Goal: Transaction & Acquisition: Purchase product/service

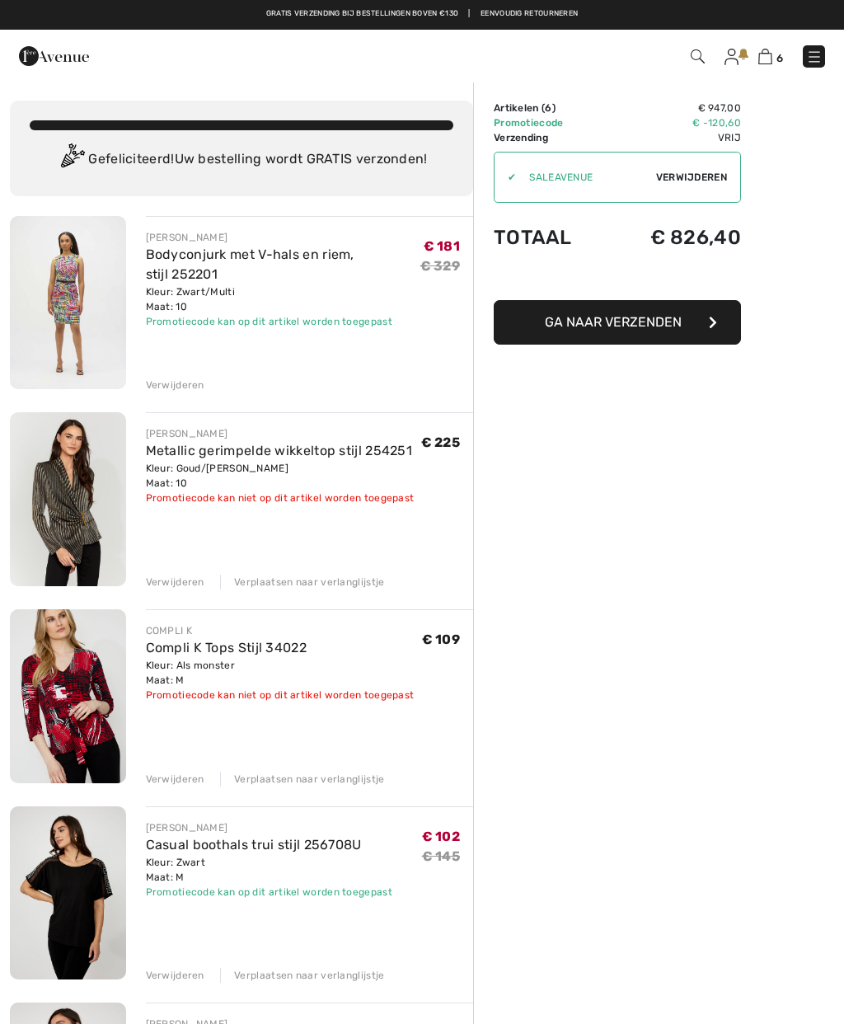
click at [173, 571] on div "Verwijderen Verplaatsen naar verlanglijstje" at bounding box center [310, 580] width 328 height 18
click at [162, 581] on font "Verwijderen" at bounding box center [175, 582] width 59 height 12
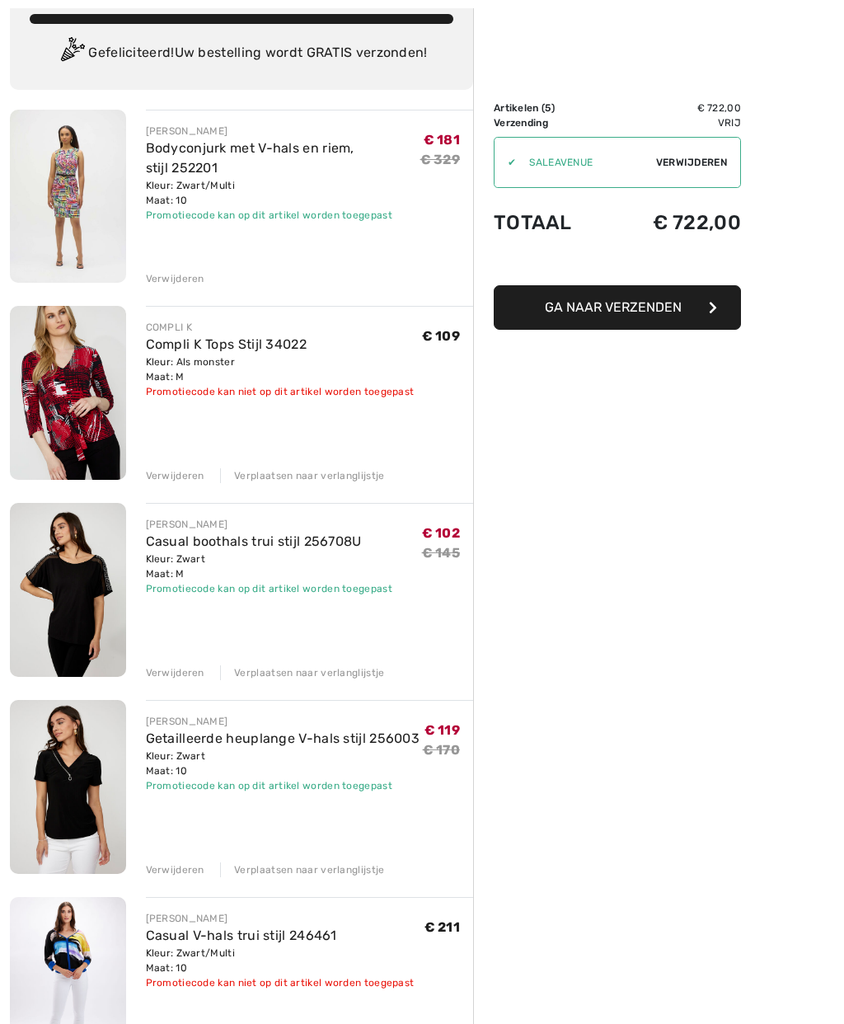
scroll to position [106, 0]
click at [165, 866] on font "Verwijderen" at bounding box center [175, 870] width 59 height 12
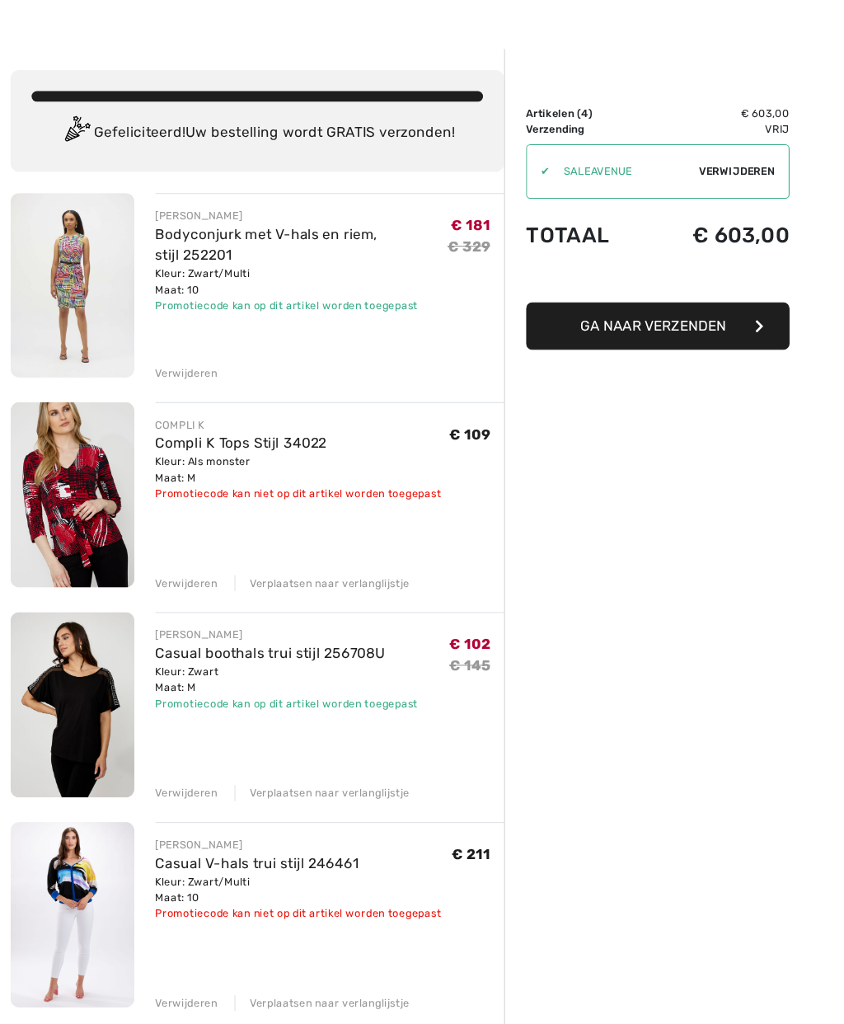
scroll to position [33, 0]
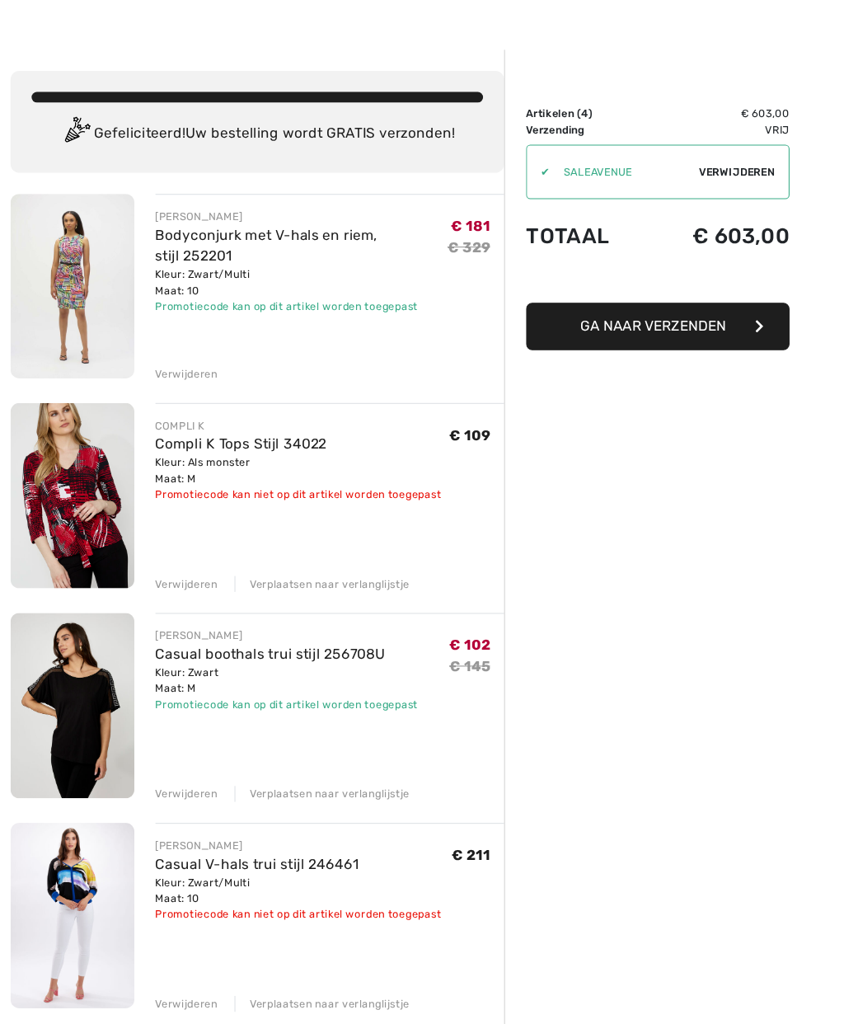
click at [169, 937] on font "Verwijderen" at bounding box center [175, 943] width 59 height 12
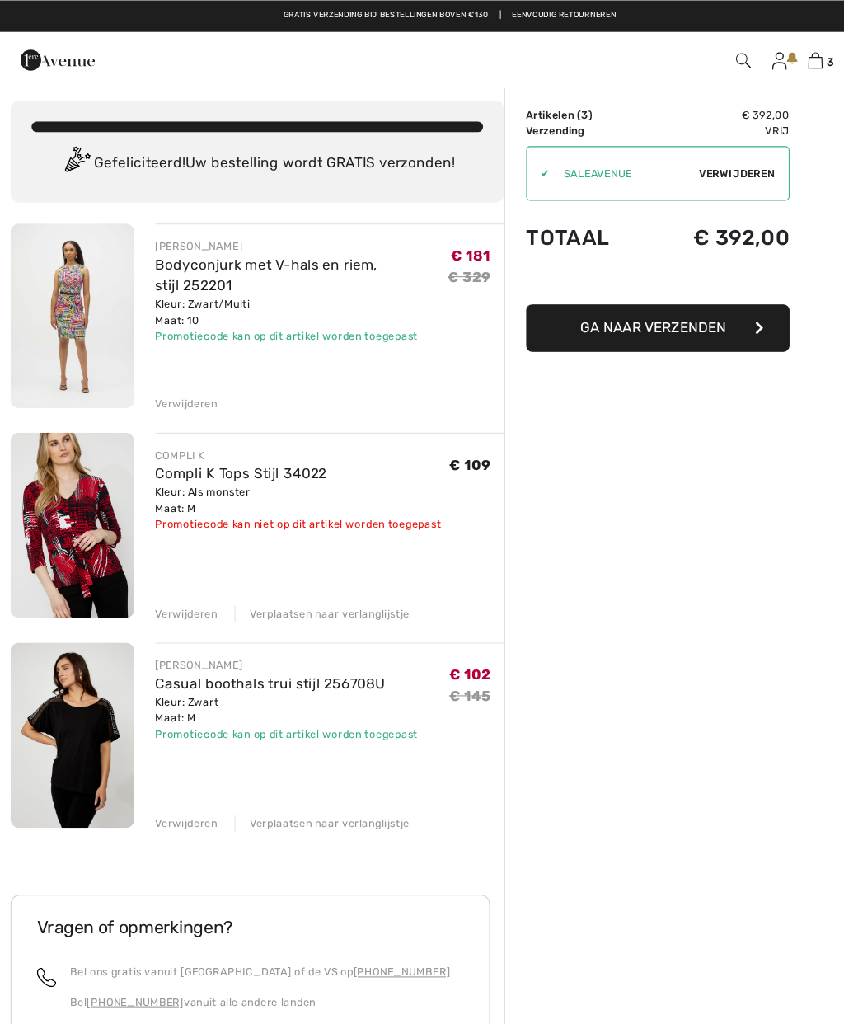
scroll to position [0, 0]
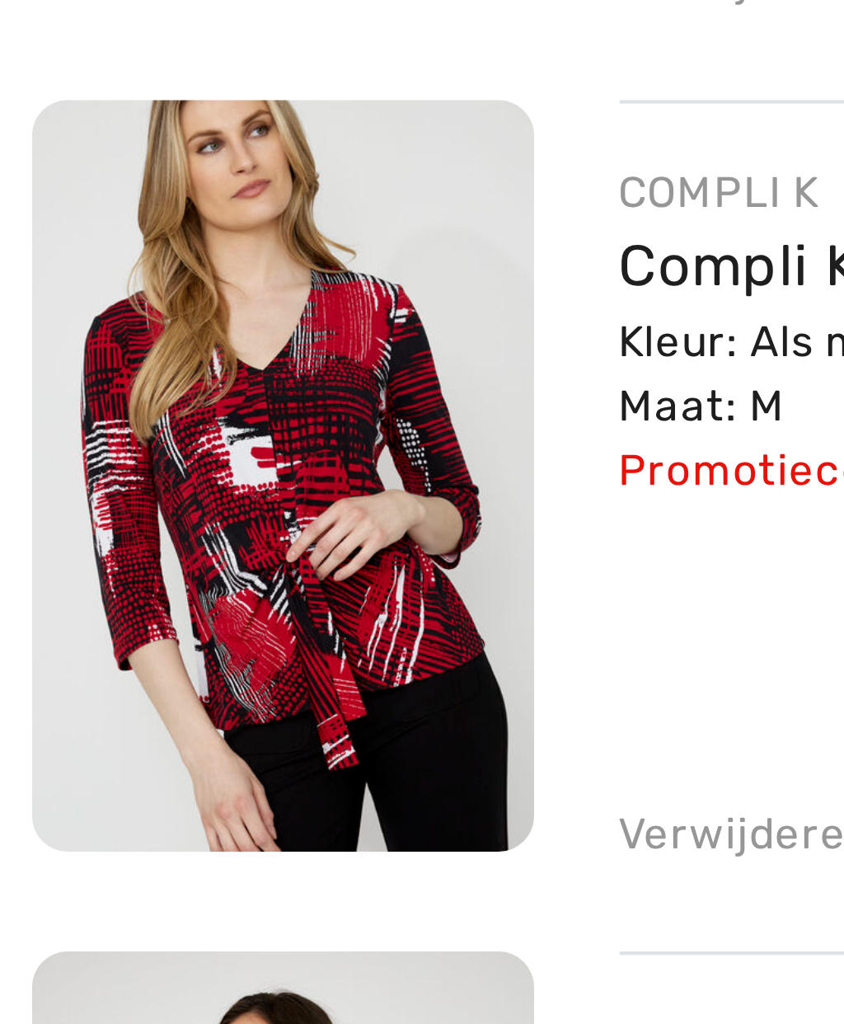
click at [70, 412] on img at bounding box center [68, 499] width 116 height 174
click at [87, 412] on img at bounding box center [68, 499] width 116 height 174
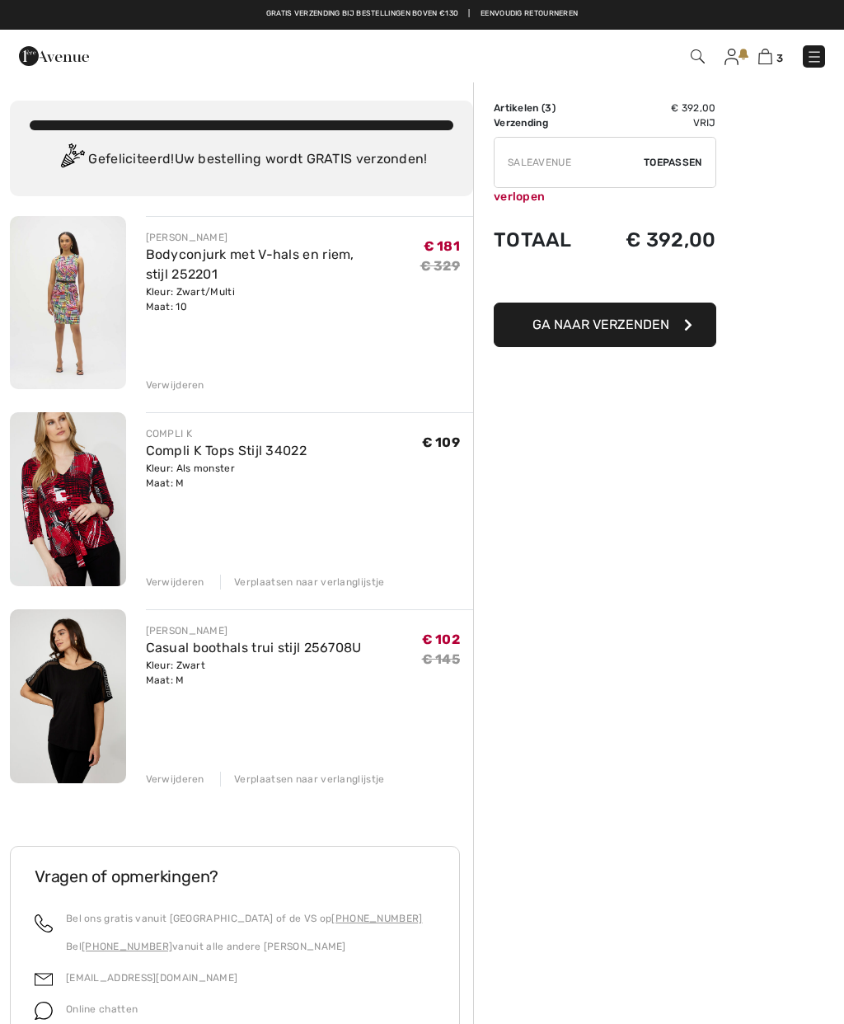
click at [630, 321] on font "Ga naar Verzenden" at bounding box center [601, 325] width 137 height 16
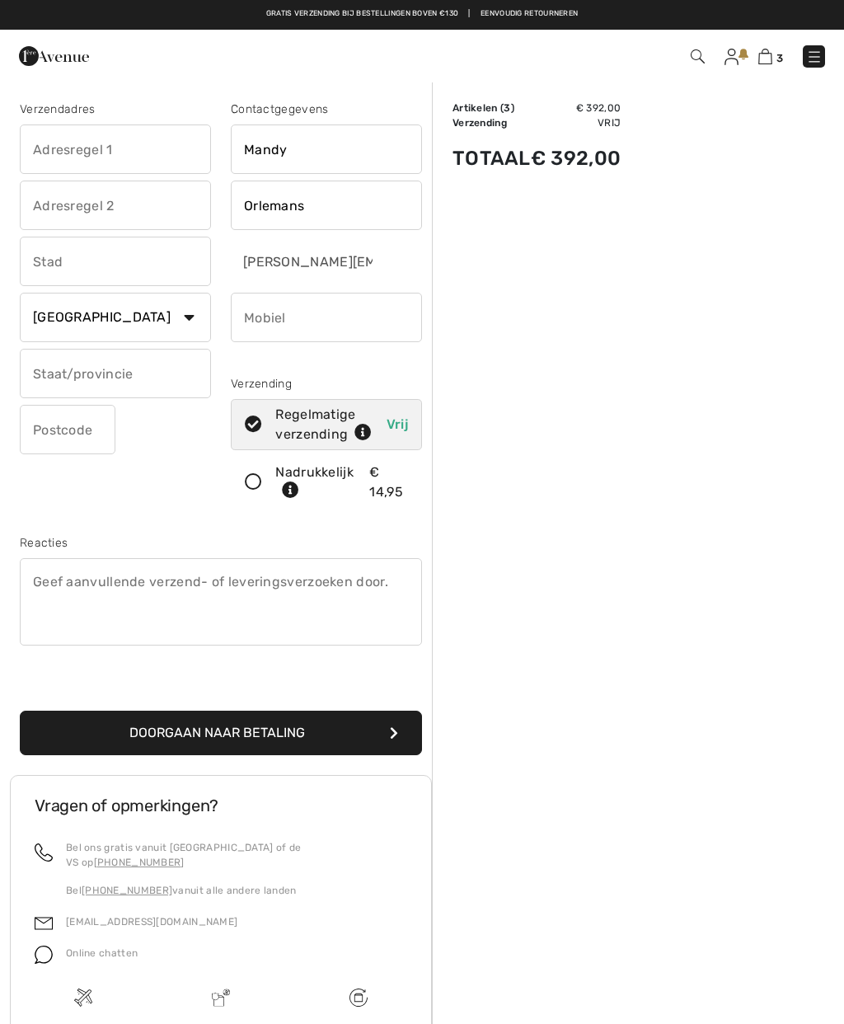
click at [75, 143] on input "text" at bounding box center [115, 148] width 191 height 49
type input "[STREET_ADDRESS]"
type input "'s-gravenhage"
type input "2587CM"
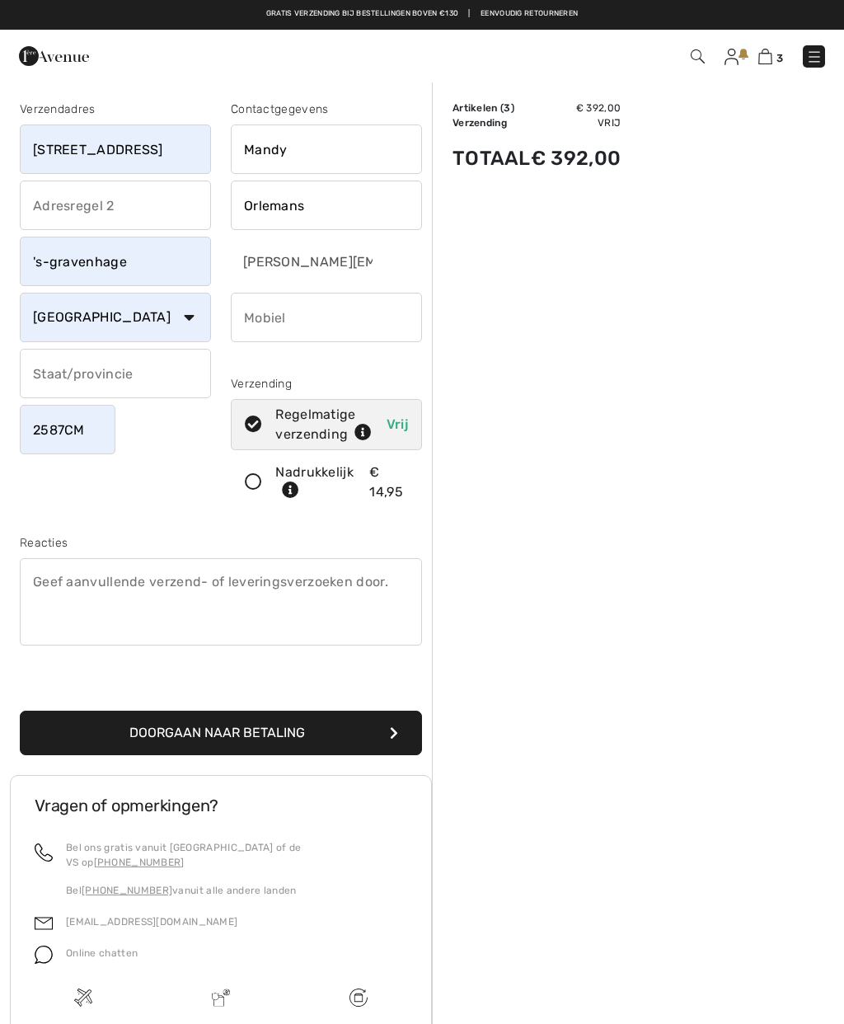
click at [94, 365] on input "text" at bounding box center [115, 373] width 191 height 49
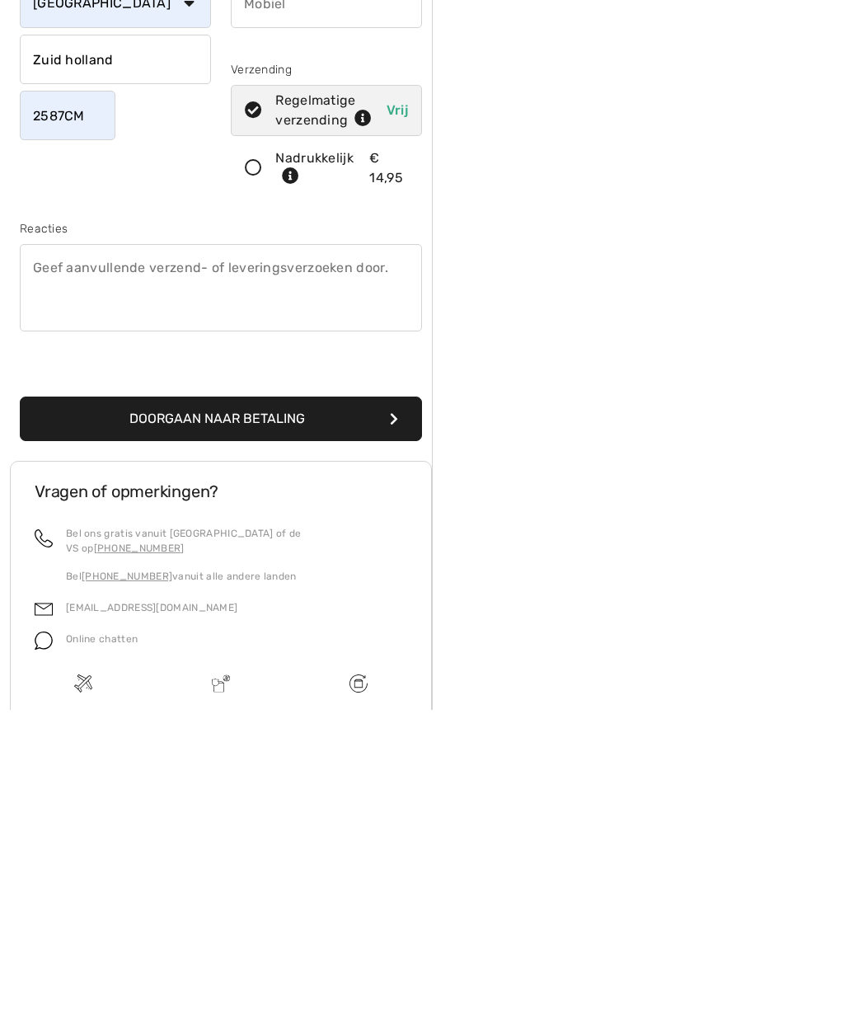
type input "Zuid holland"
click at [348, 711] on button "Doorgaan naar betaling" at bounding box center [221, 733] width 402 height 45
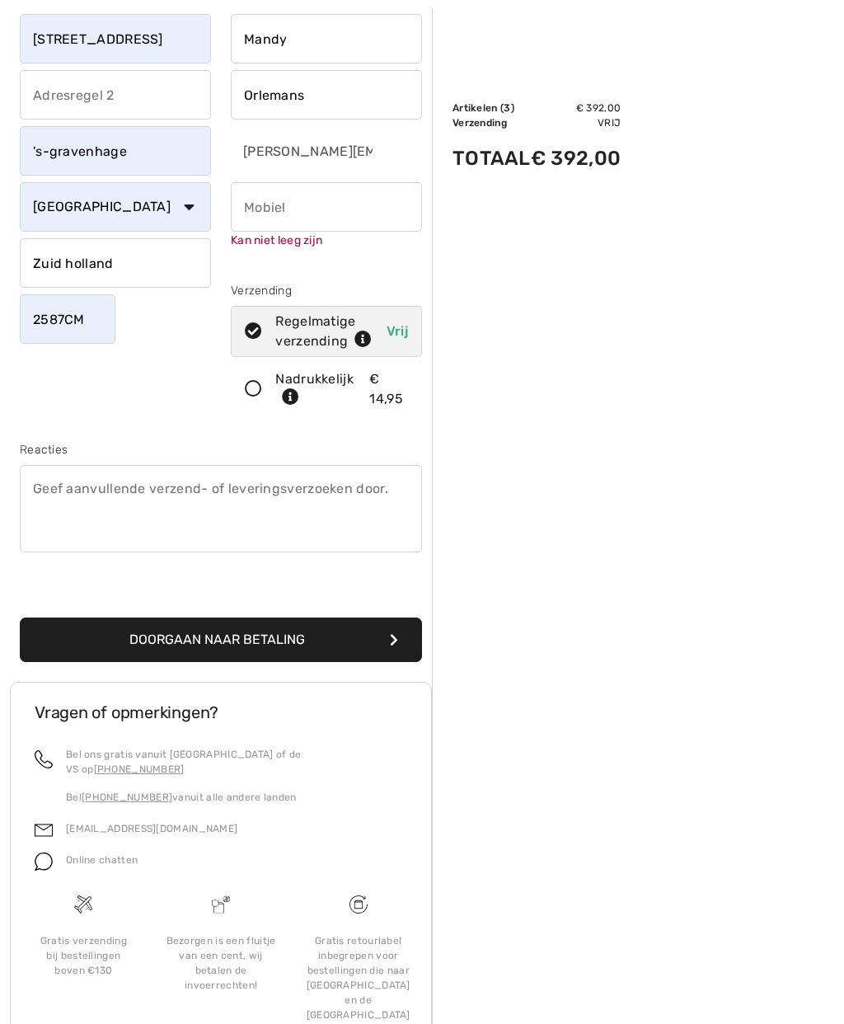
scroll to position [110, 0]
click at [289, 217] on input "phone" at bounding box center [326, 206] width 191 height 49
type input "0031651575163"
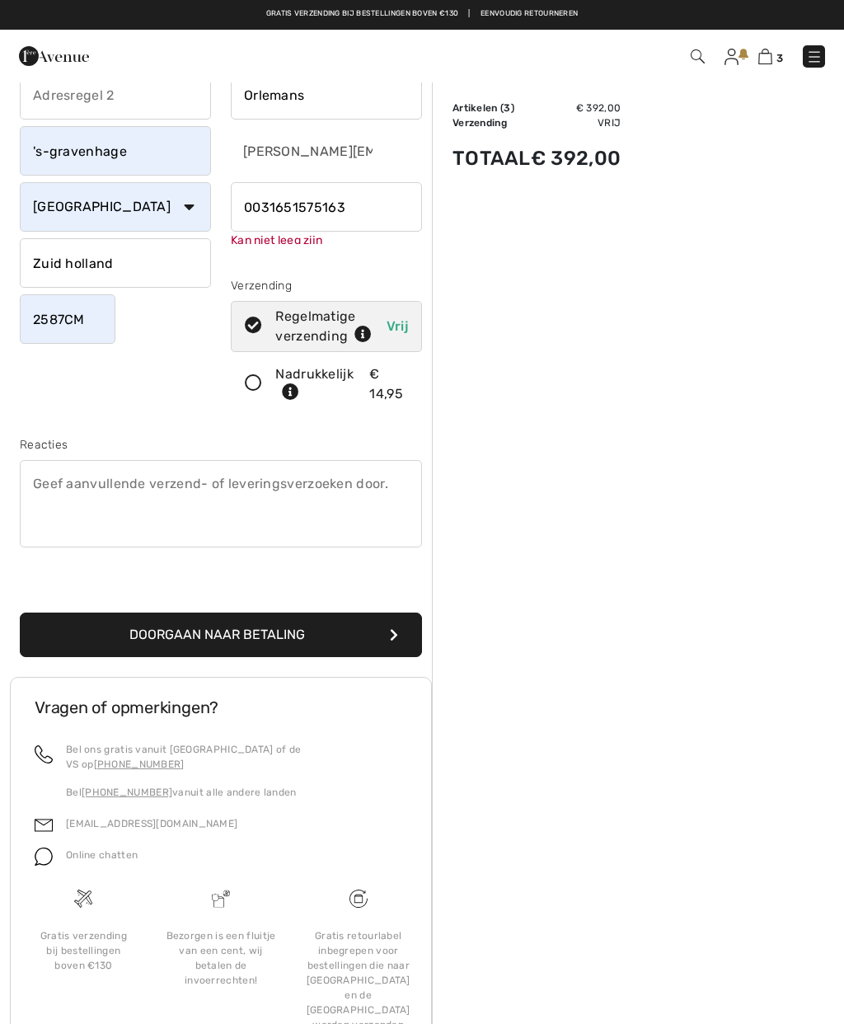
scroll to position [93, 0]
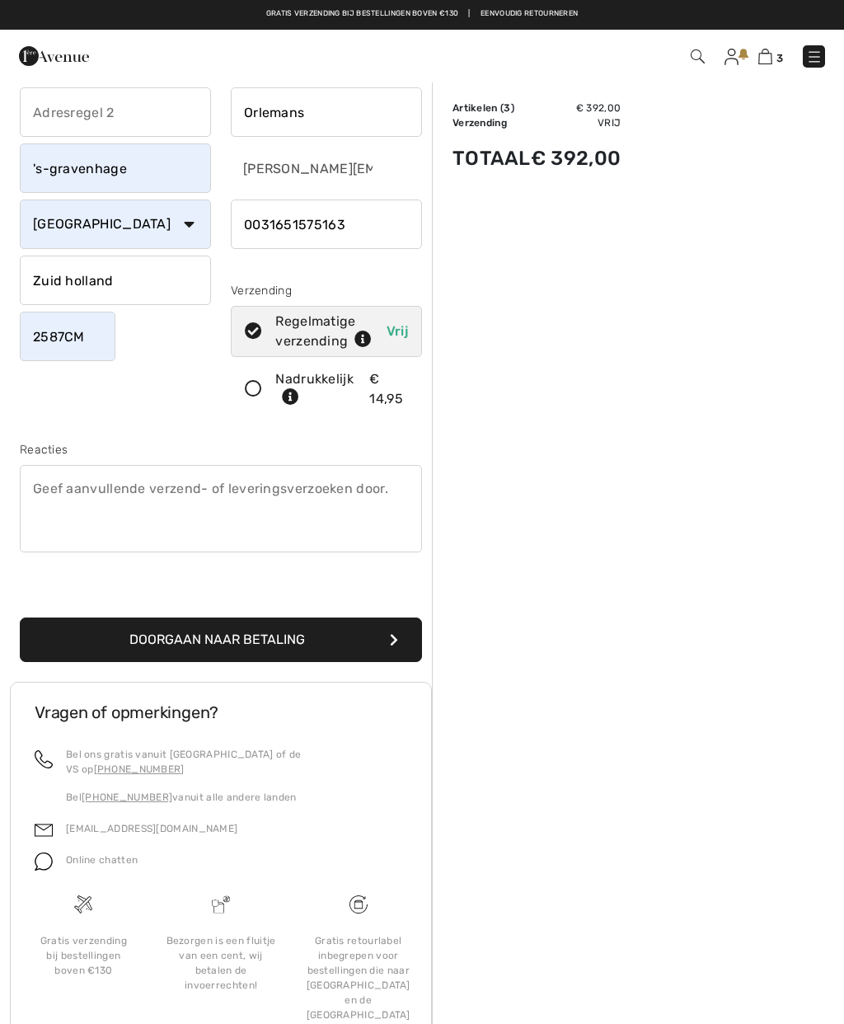
click at [324, 635] on button "Doorgaan naar betaling" at bounding box center [221, 640] width 402 height 45
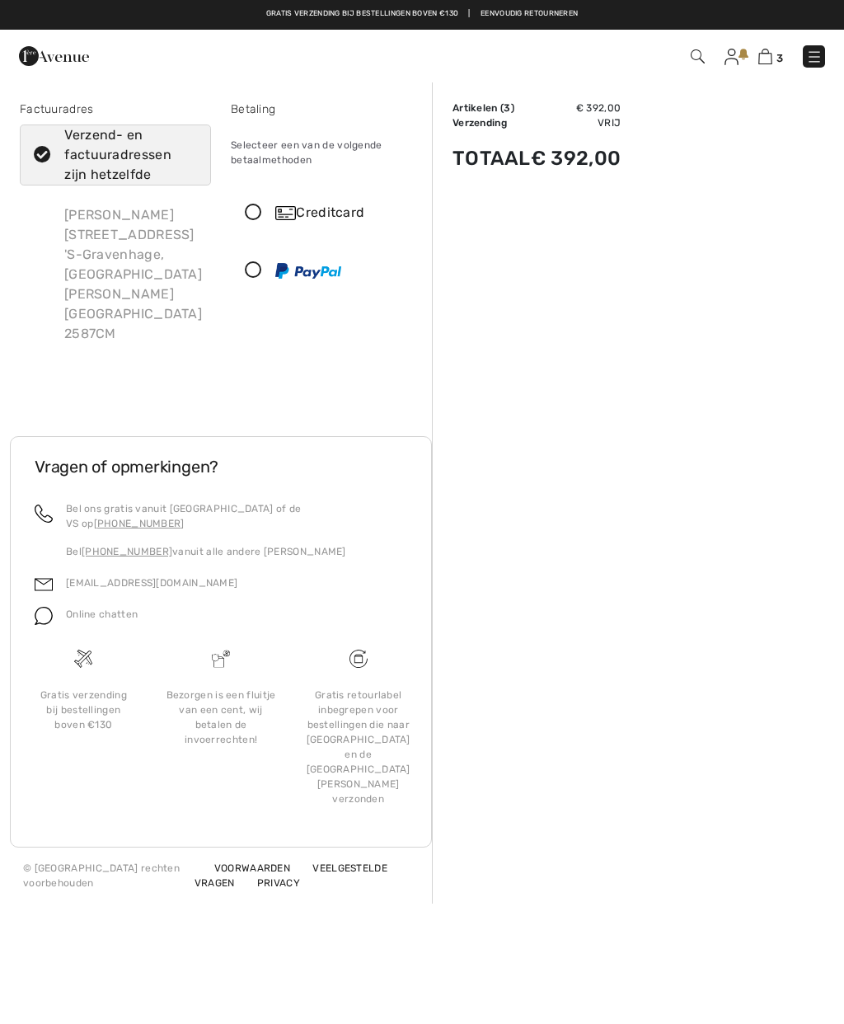
click at [250, 209] on icon at bounding box center [254, 212] width 44 height 17
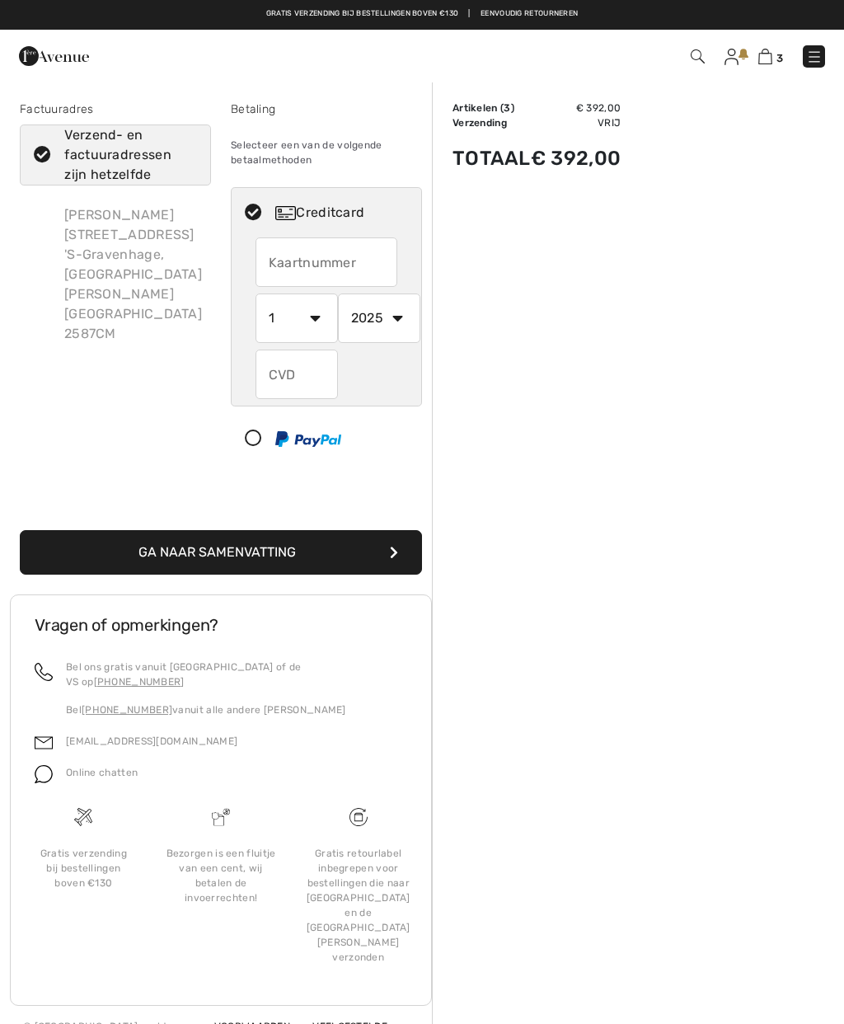
click at [321, 258] on input "text" at bounding box center [327, 261] width 143 height 49
type input "4938311750467565"
click at [303, 324] on select "1 2 3 4 5 6 7 8 9 10 11 12" at bounding box center [297, 318] width 82 height 49
select select "10"
click at [395, 303] on select "2025 2026 2027 2028 2029 2030 2031 2032 2033 2034 2035" at bounding box center [379, 318] width 82 height 49
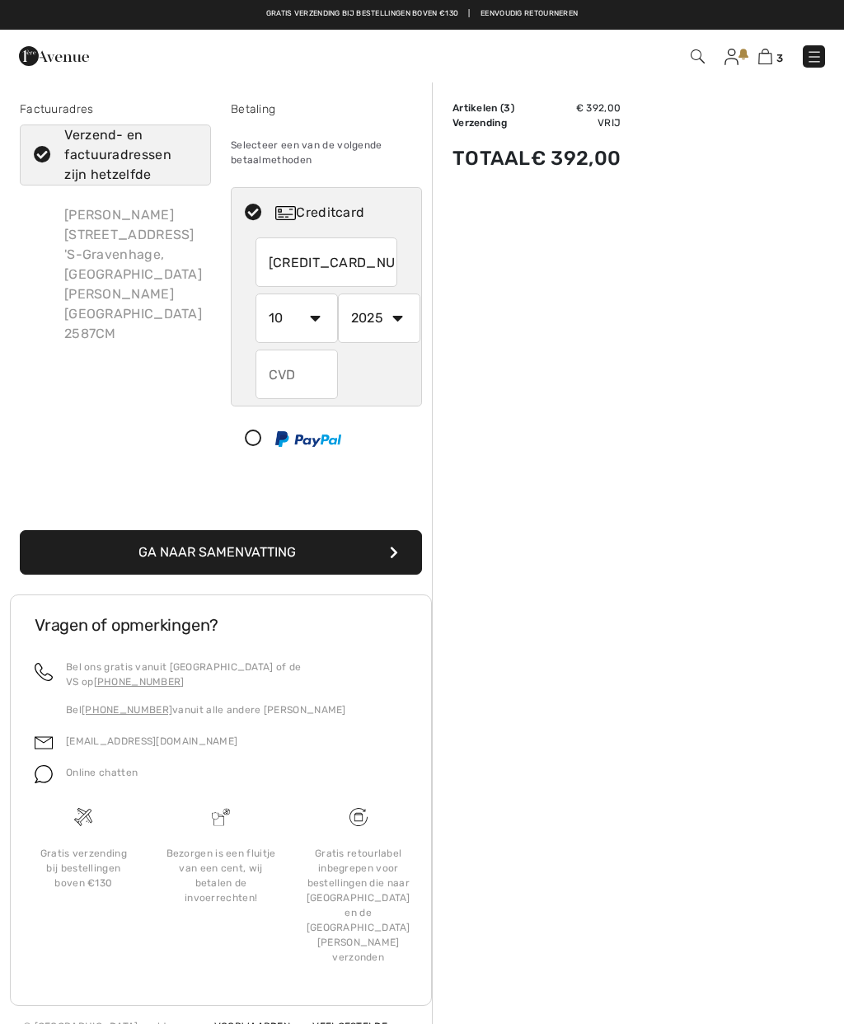
select select "2026"
click at [289, 370] on input "text" at bounding box center [297, 374] width 82 height 49
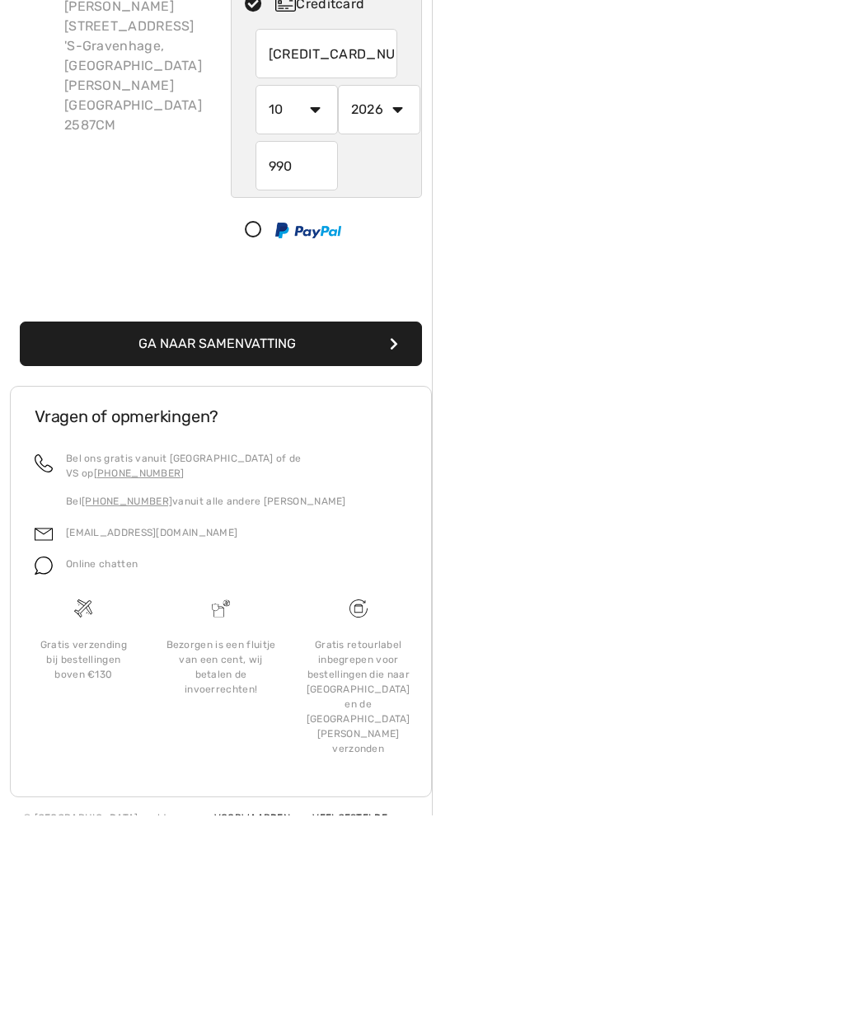
type input "990"
click at [338, 530] on button "Ga naar Samenvatting" at bounding box center [221, 552] width 402 height 45
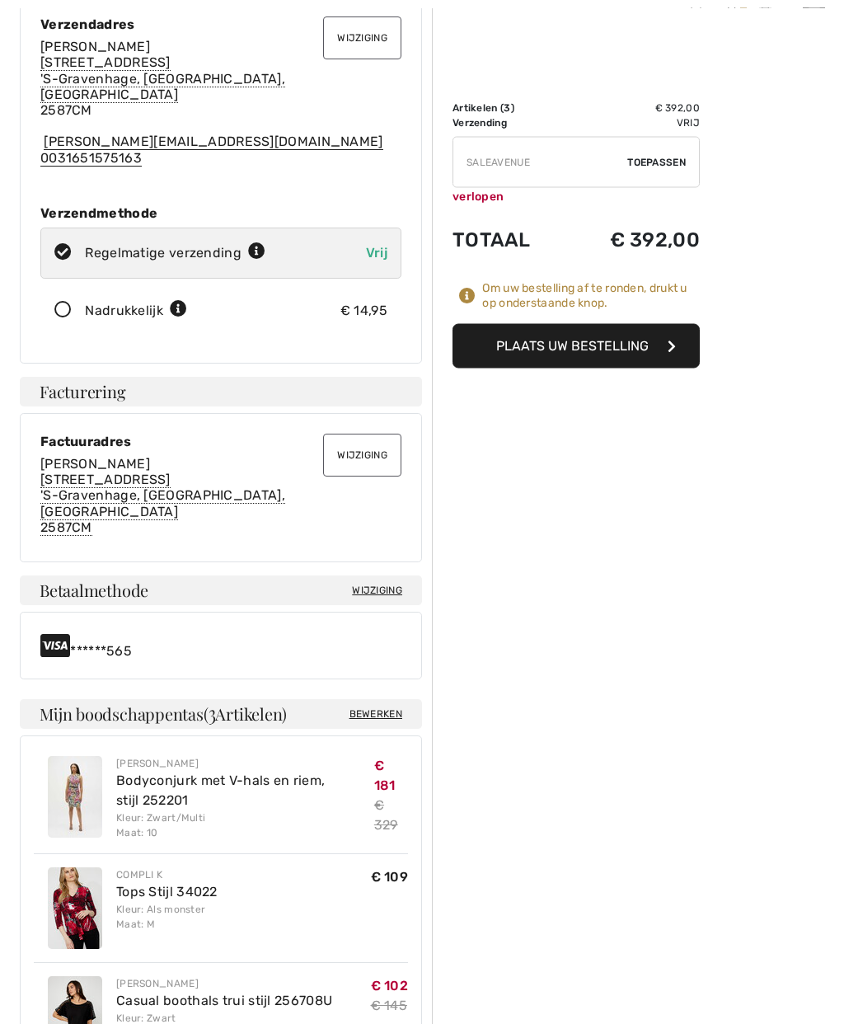
scroll to position [134, 0]
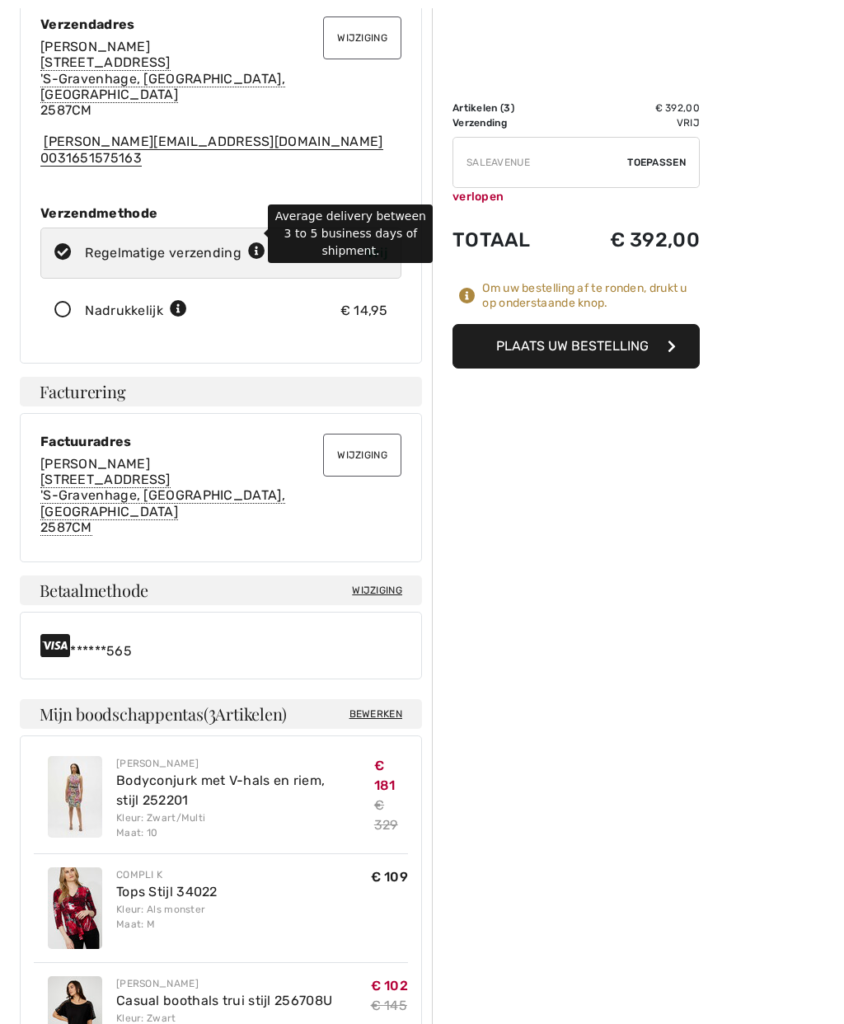
click at [251, 243] on icon at bounding box center [256, 251] width 17 height 17
radio input "true"
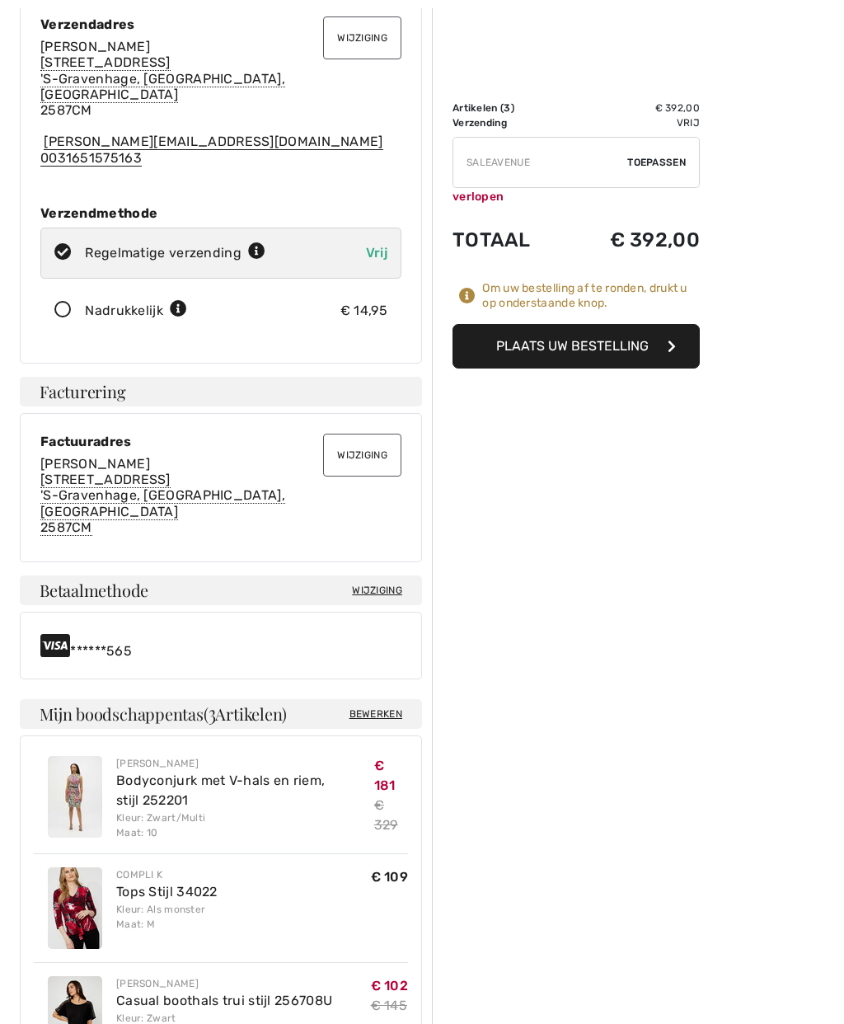
click at [627, 586] on div "Order Summary Details Artikelen ( 3 ) € 392,00 Promo code € 0,00 Verzending Vri…" at bounding box center [638, 845] width 412 height 1798
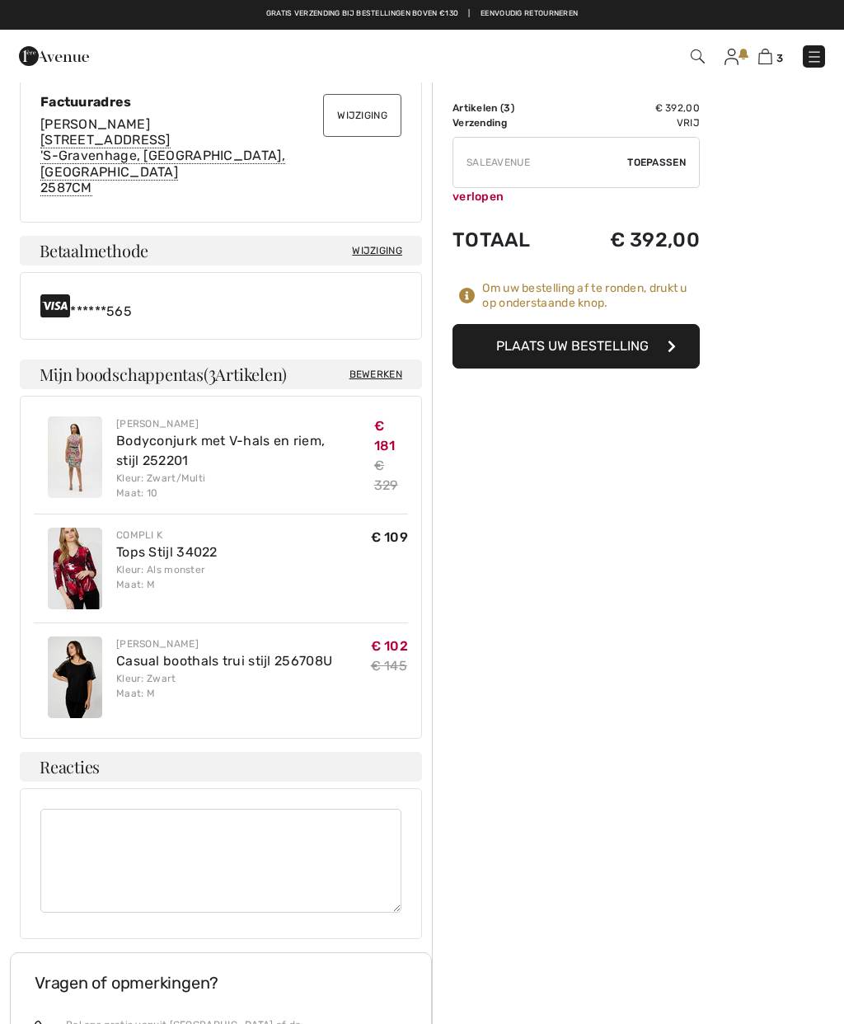
scroll to position [473, 0]
click at [639, 338] on font "Plaats uw bestelling" at bounding box center [572, 346] width 153 height 16
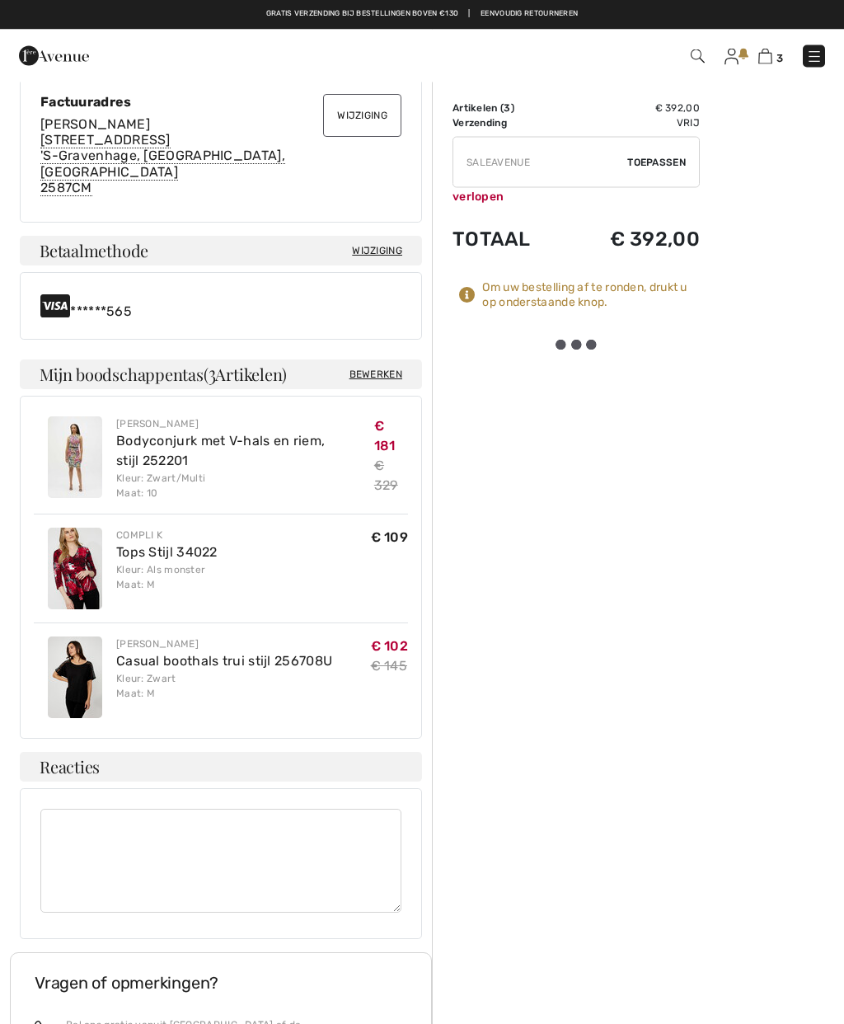
scroll to position [474, 0]
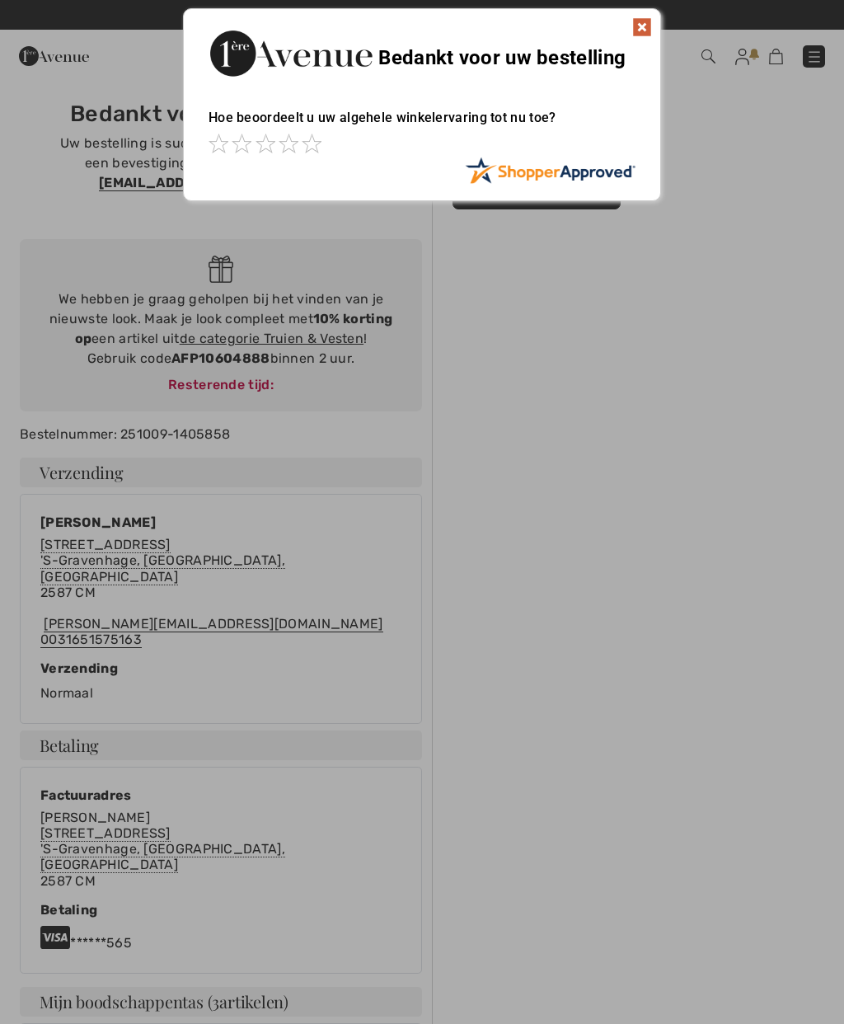
click at [290, 284] on div at bounding box center [422, 512] width 844 height 1024
click at [651, 19] on img at bounding box center [642, 27] width 20 height 20
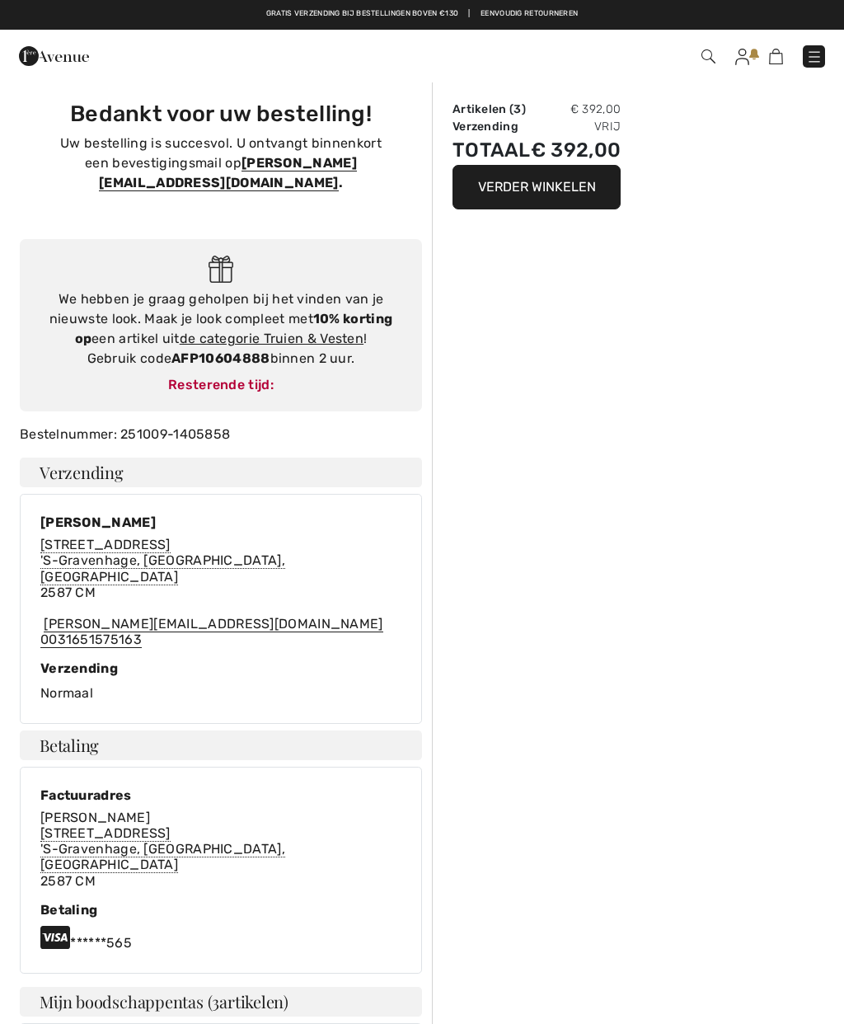
click at [303, 248] on div "We hebben je graag geholpen bij het vinden van je nieuwste look. Maak je look c…" at bounding box center [221, 325] width 402 height 172
click at [308, 331] on font "de categorie Truien & Vesten" at bounding box center [272, 339] width 184 height 16
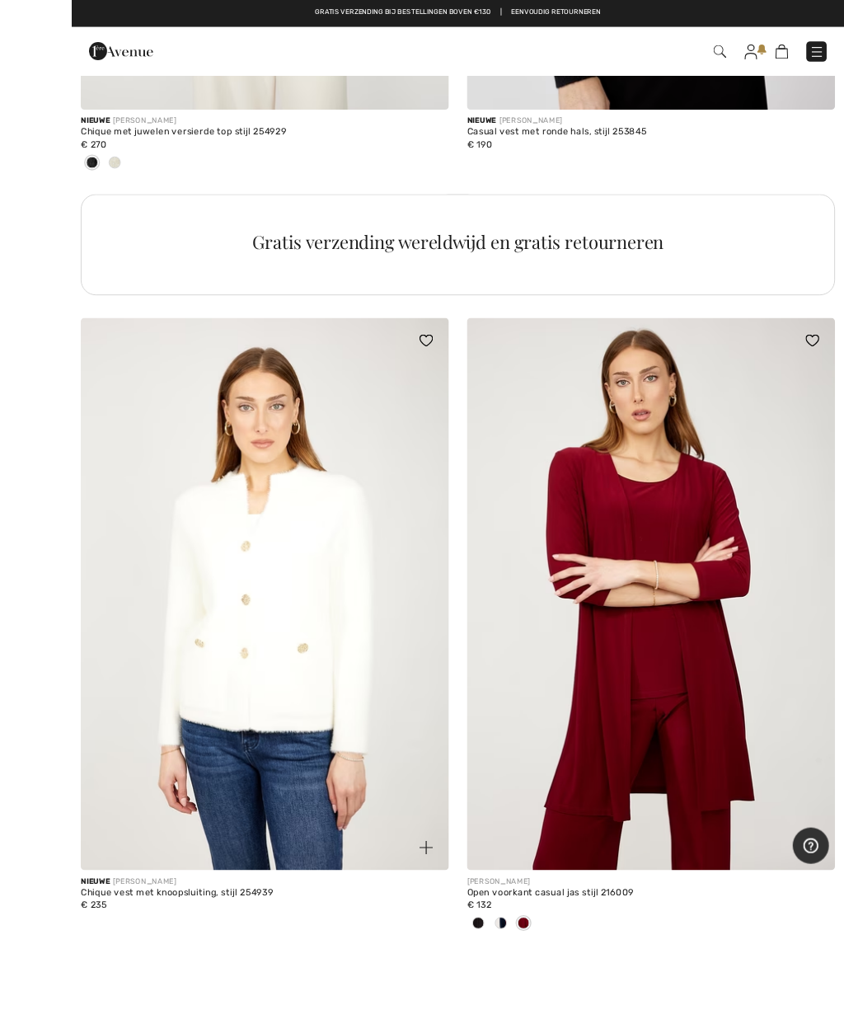
scroll to position [4276, 0]
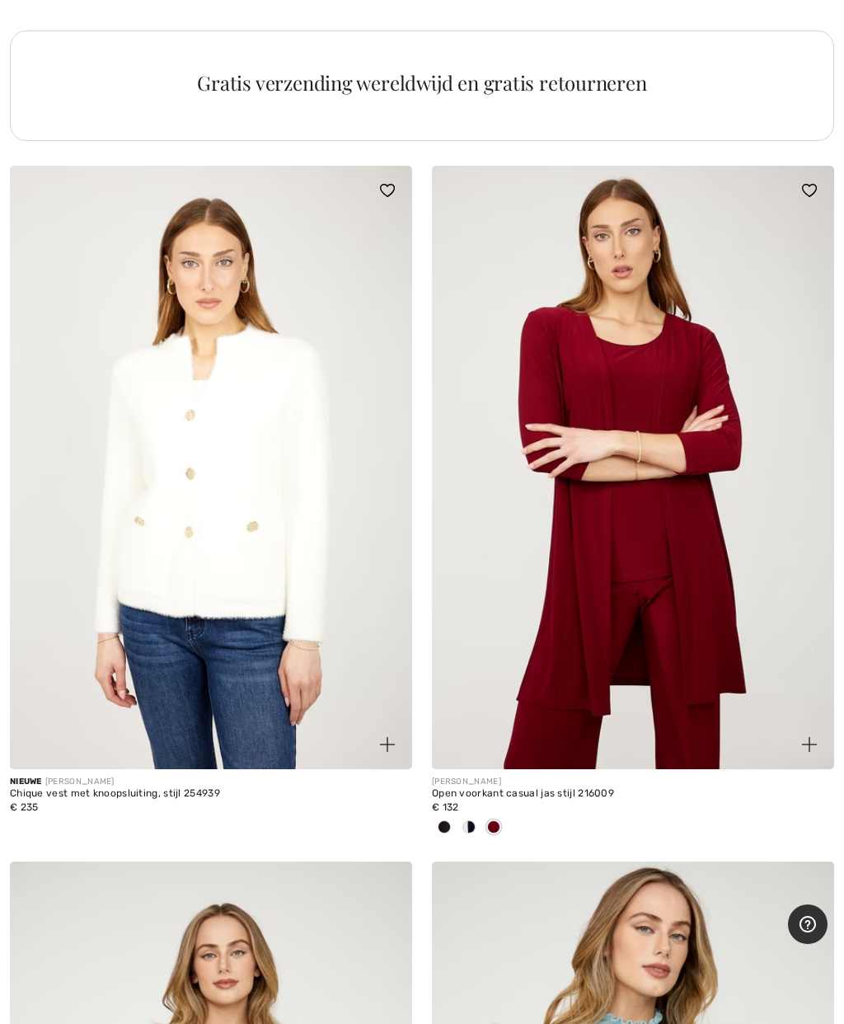
click at [436, 816] on div at bounding box center [444, 828] width 25 height 27
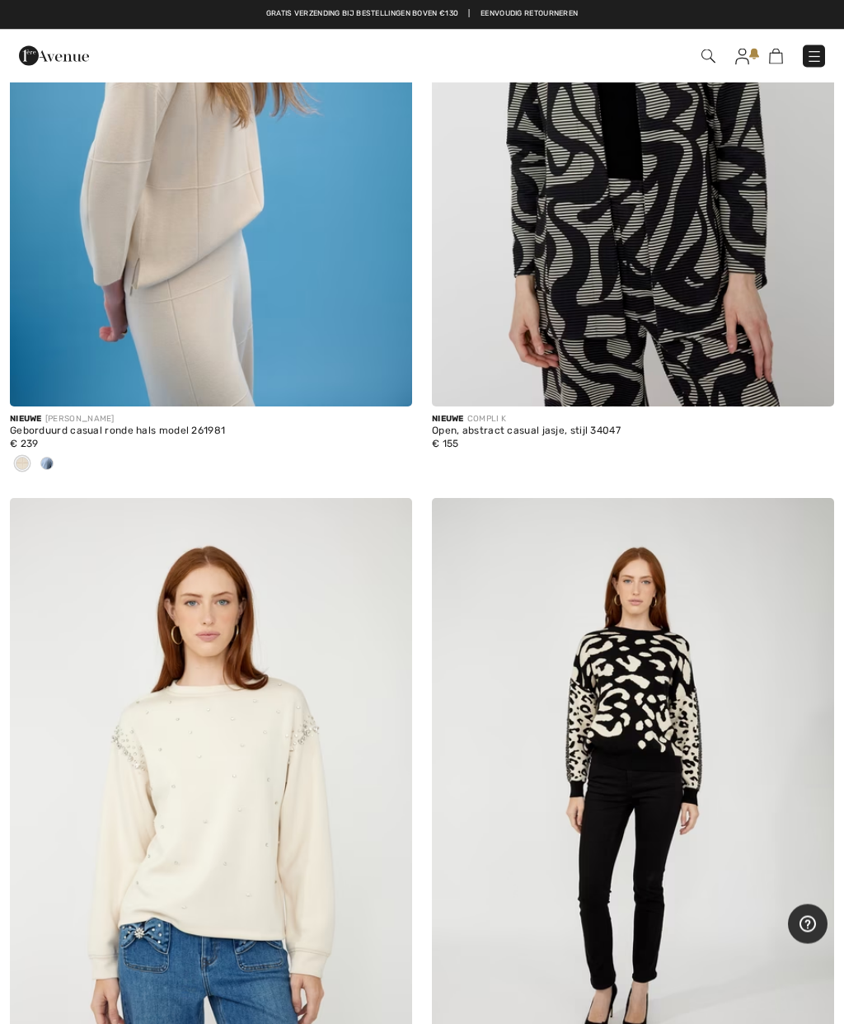
scroll to position [0, 0]
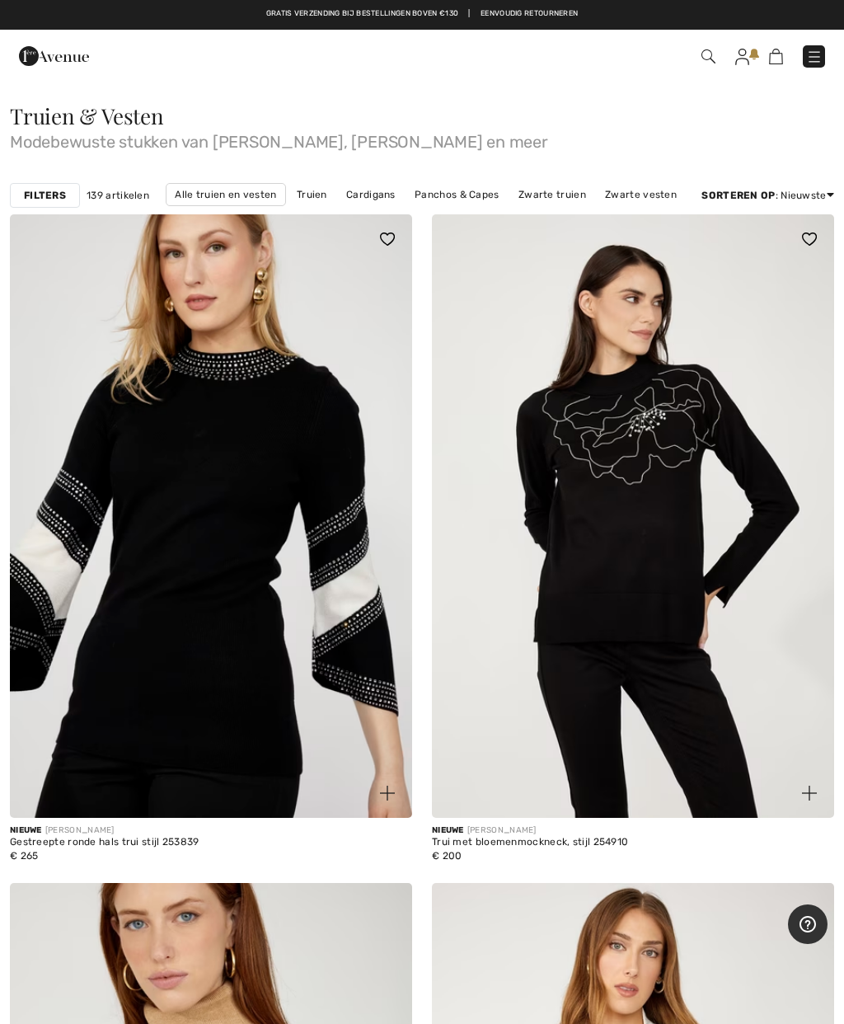
click at [38, 190] on font "Filters" at bounding box center [45, 196] width 42 height 12
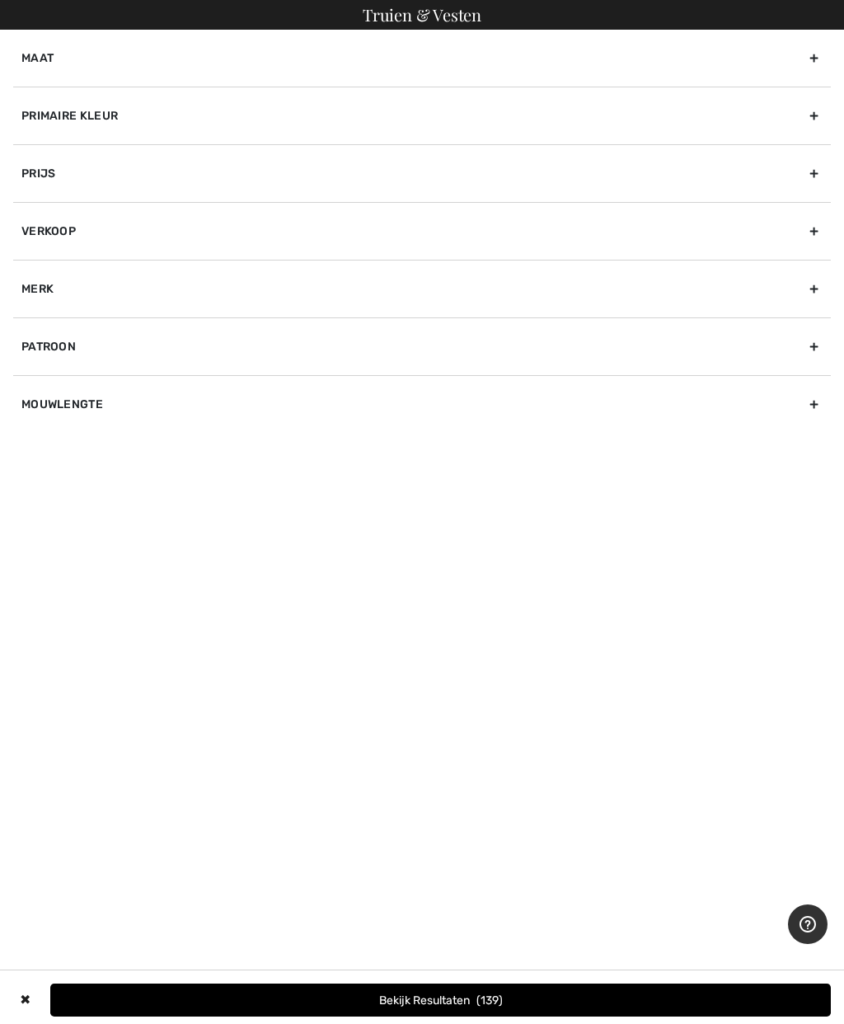
click at [805, 59] on div "Maat" at bounding box center [422, 58] width 818 height 57
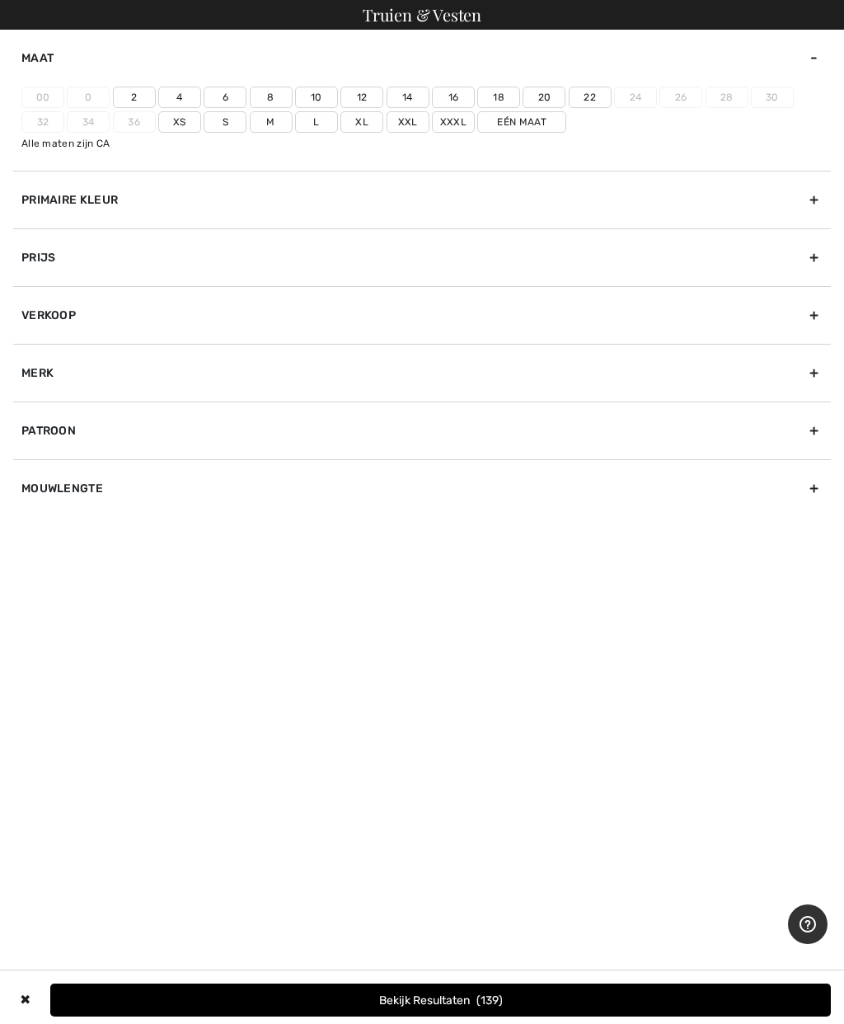
click at [266, 124] on font "M" at bounding box center [270, 122] width 8 height 12
click at [0, 0] on input"] "M" at bounding box center [0, 0] width 0 height 0
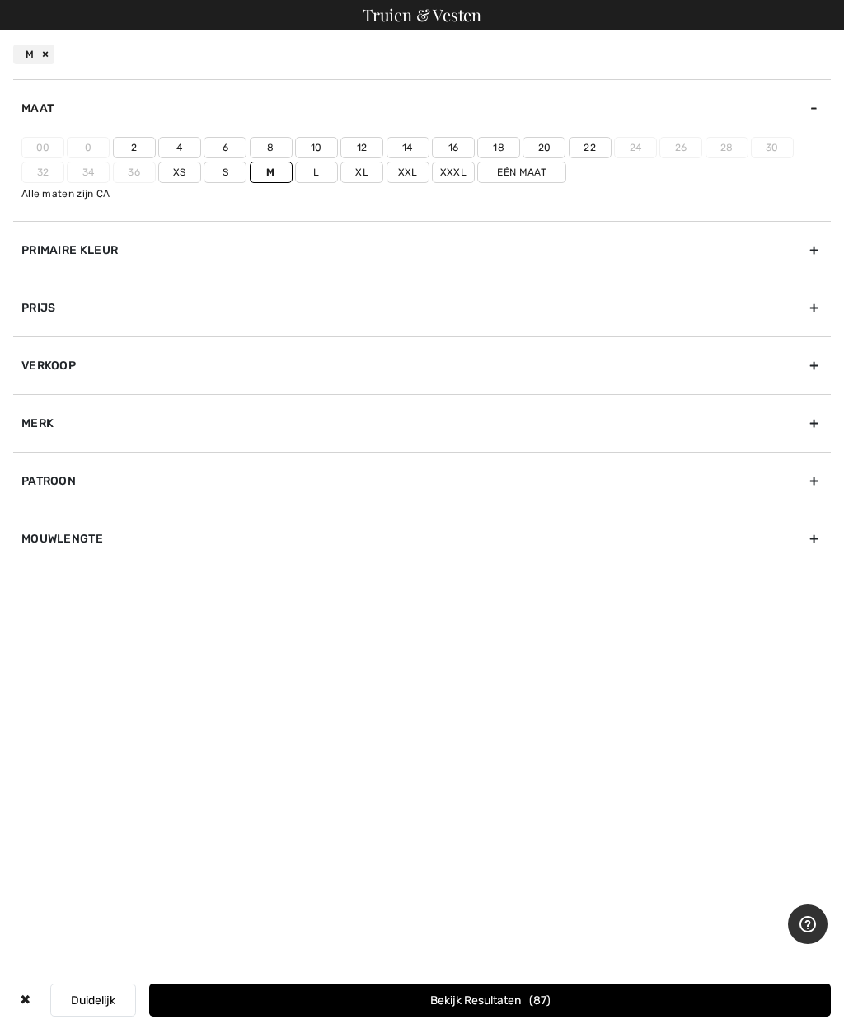
click at [316, 139] on label "10" at bounding box center [316, 147] width 43 height 21
click at [0, 0] on input"] "10" at bounding box center [0, 0] width 0 height 0
click at [539, 989] on button "Bekijk resultaten 100" at bounding box center [490, 1000] width 682 height 33
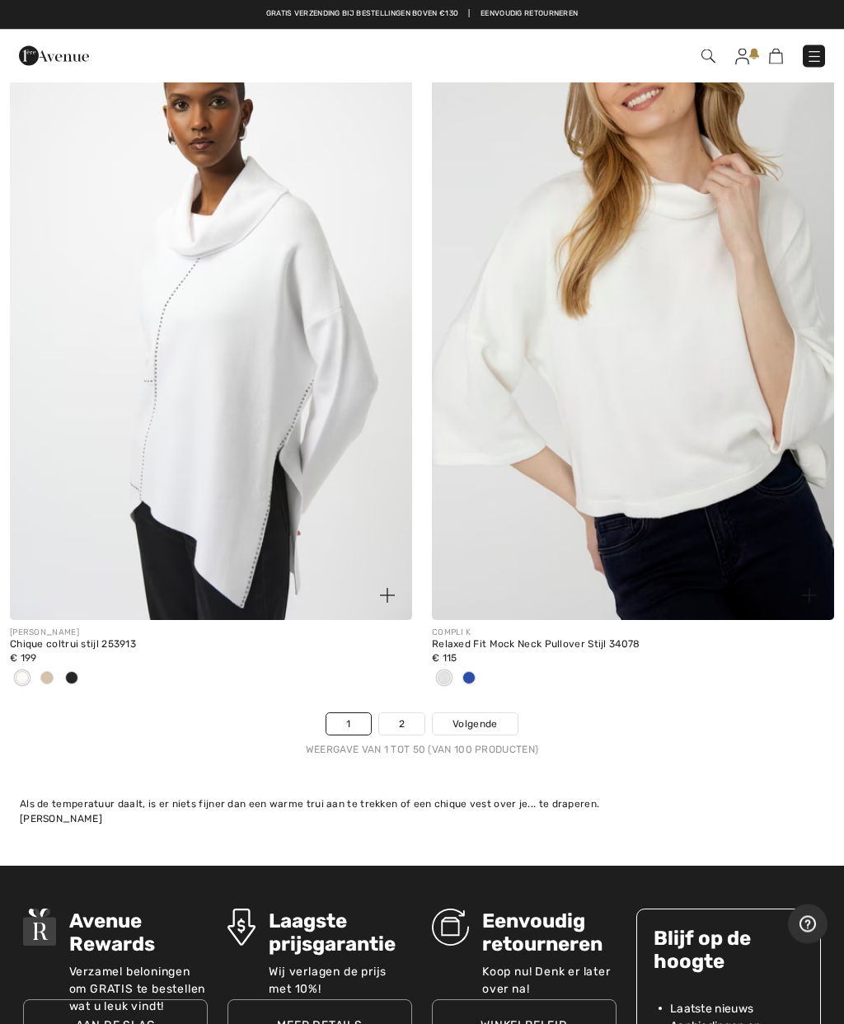
scroll to position [17231, 0]
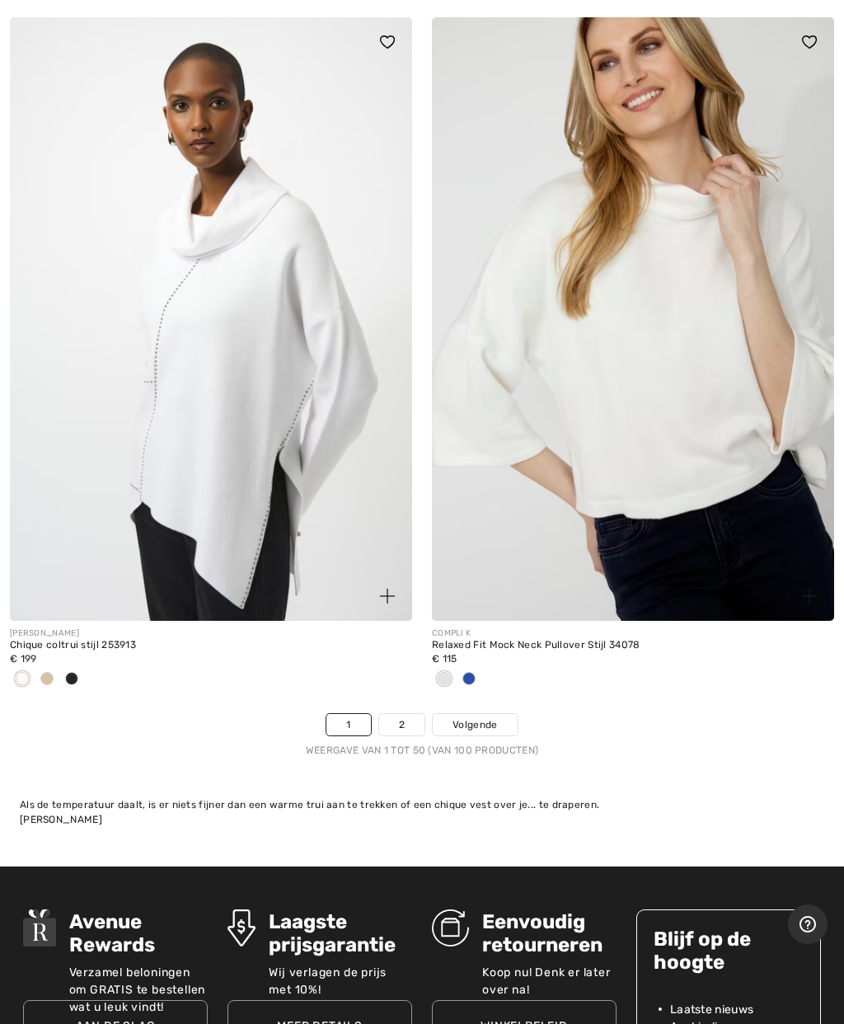
click at [469, 714] on link "Volgende" at bounding box center [475, 724] width 84 height 21
click at [482, 686] on div "COMPLI K Relaxed Fit Mock Neck Pullover Stijl 34078 € 115" at bounding box center [633, 667] width 402 height 92
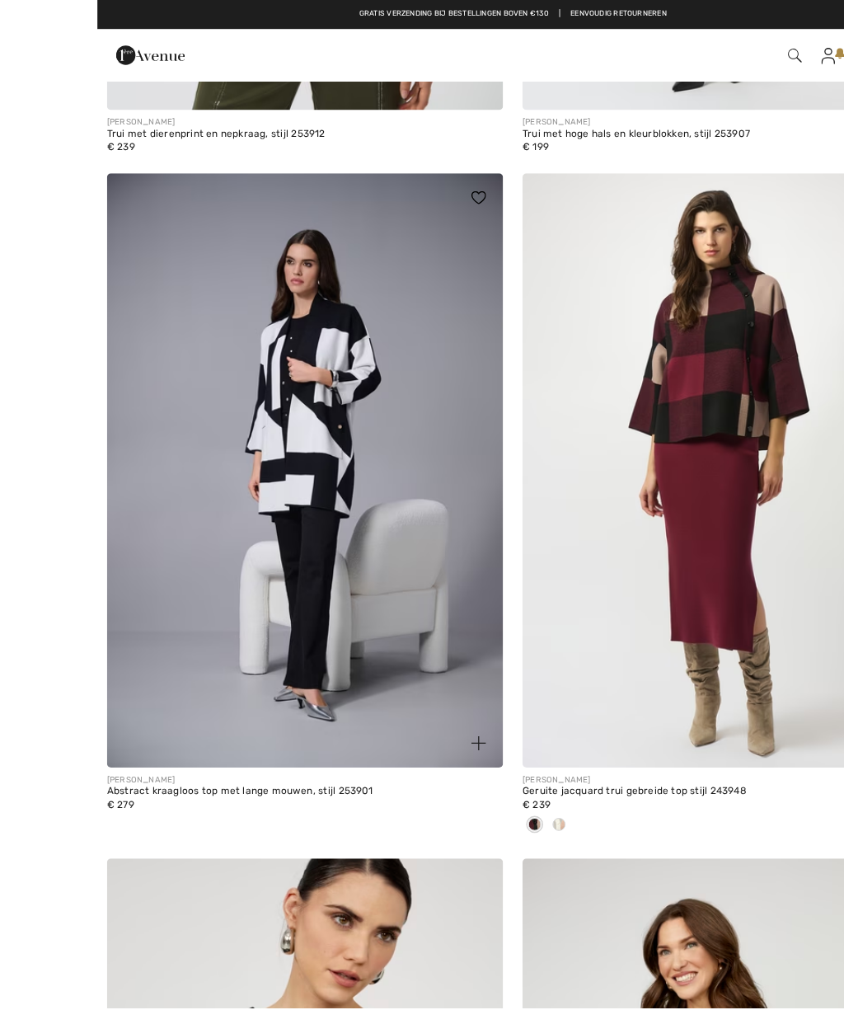
scroll to position [2073, 0]
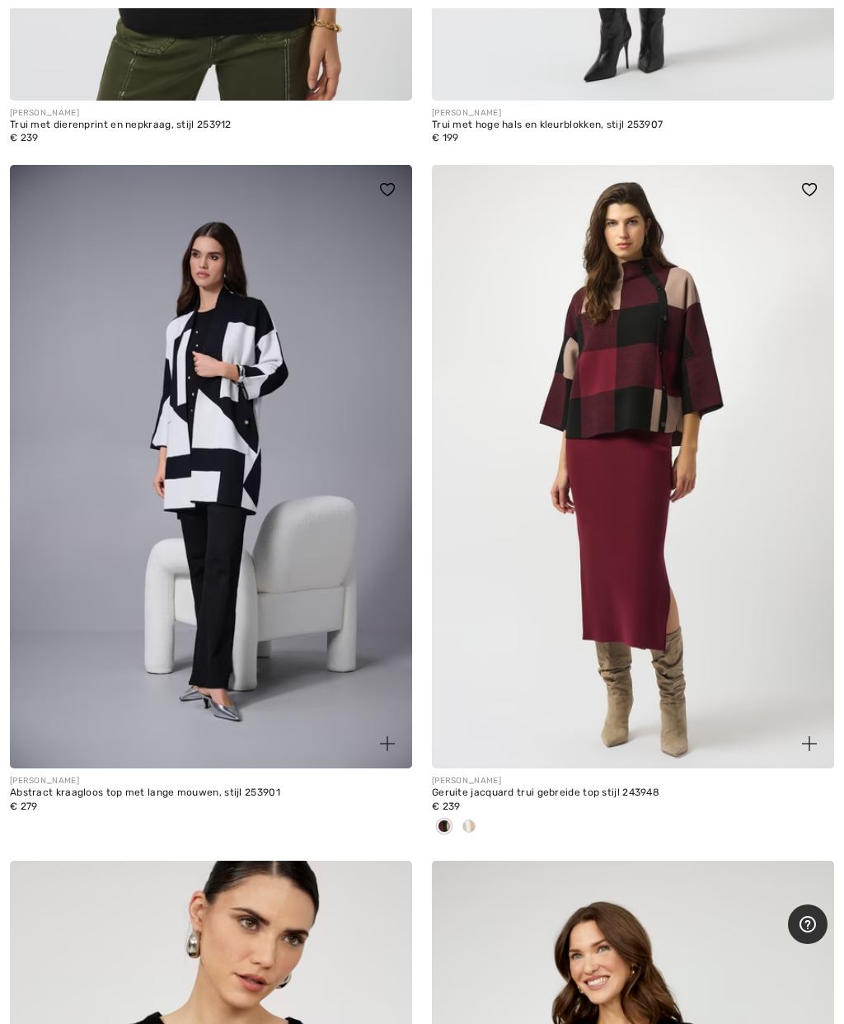
click at [230, 500] on img at bounding box center [211, 466] width 402 height 603
click at [247, 465] on img at bounding box center [211, 466] width 402 height 603
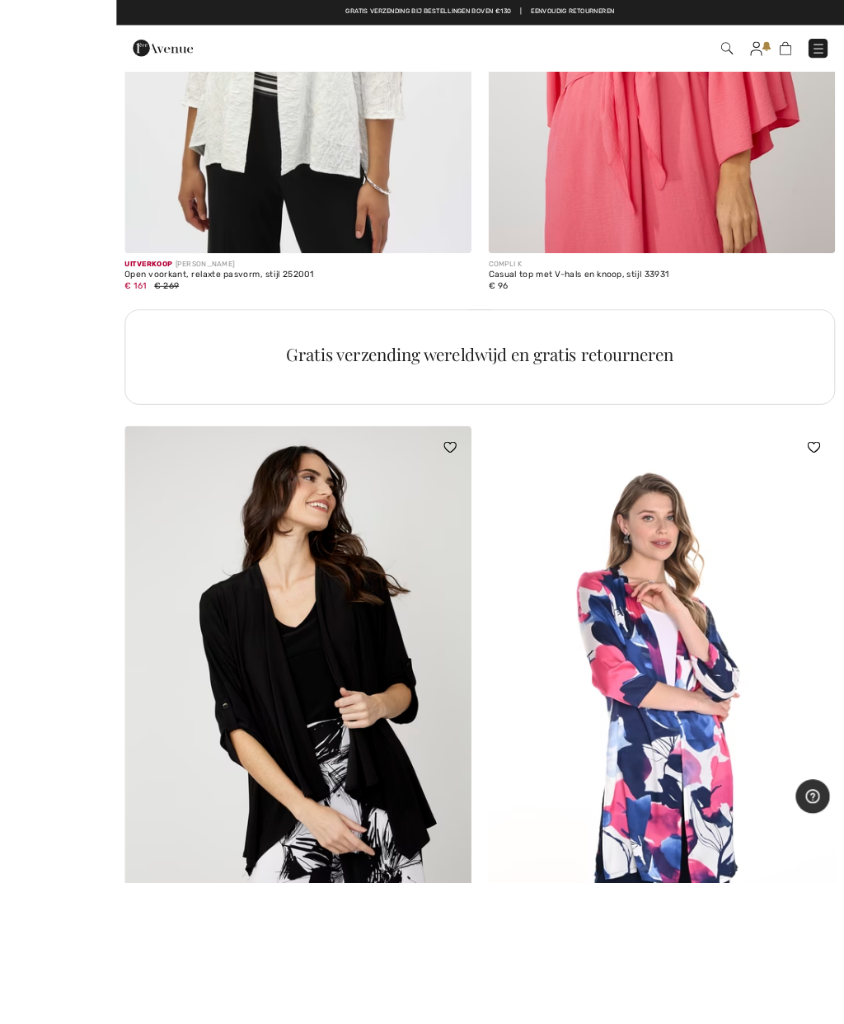
scroll to position [8359, 0]
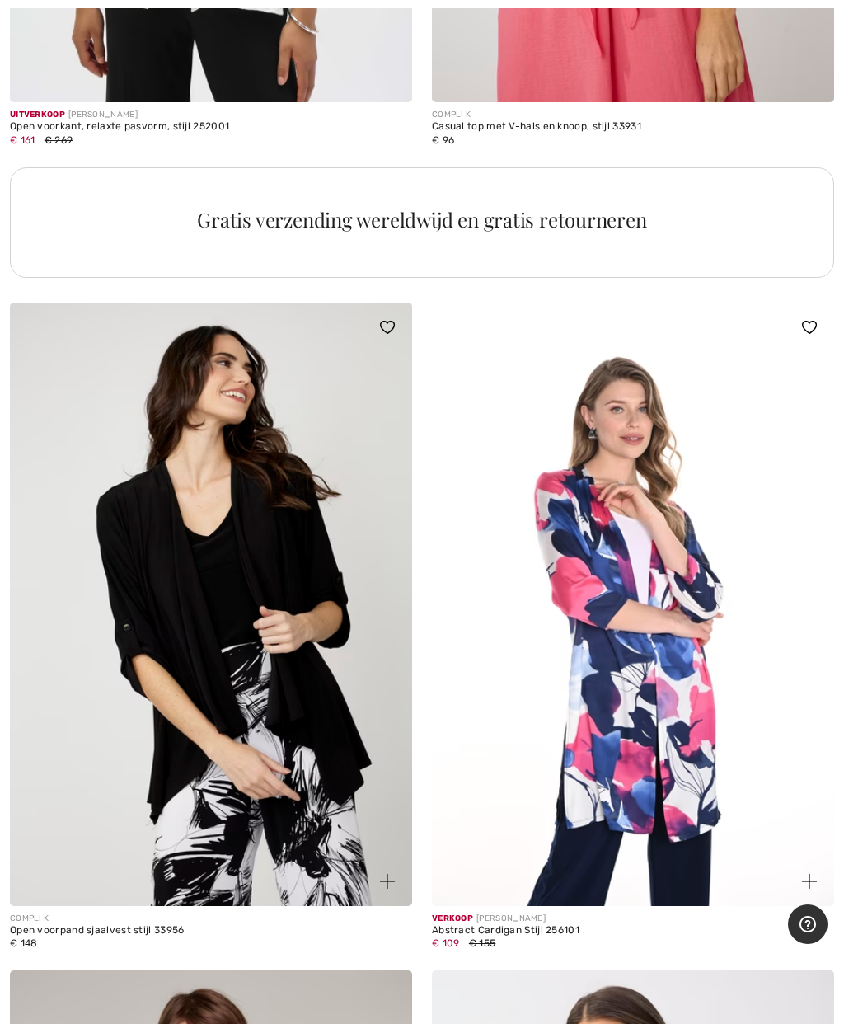
click at [251, 621] on img at bounding box center [211, 604] width 402 height 603
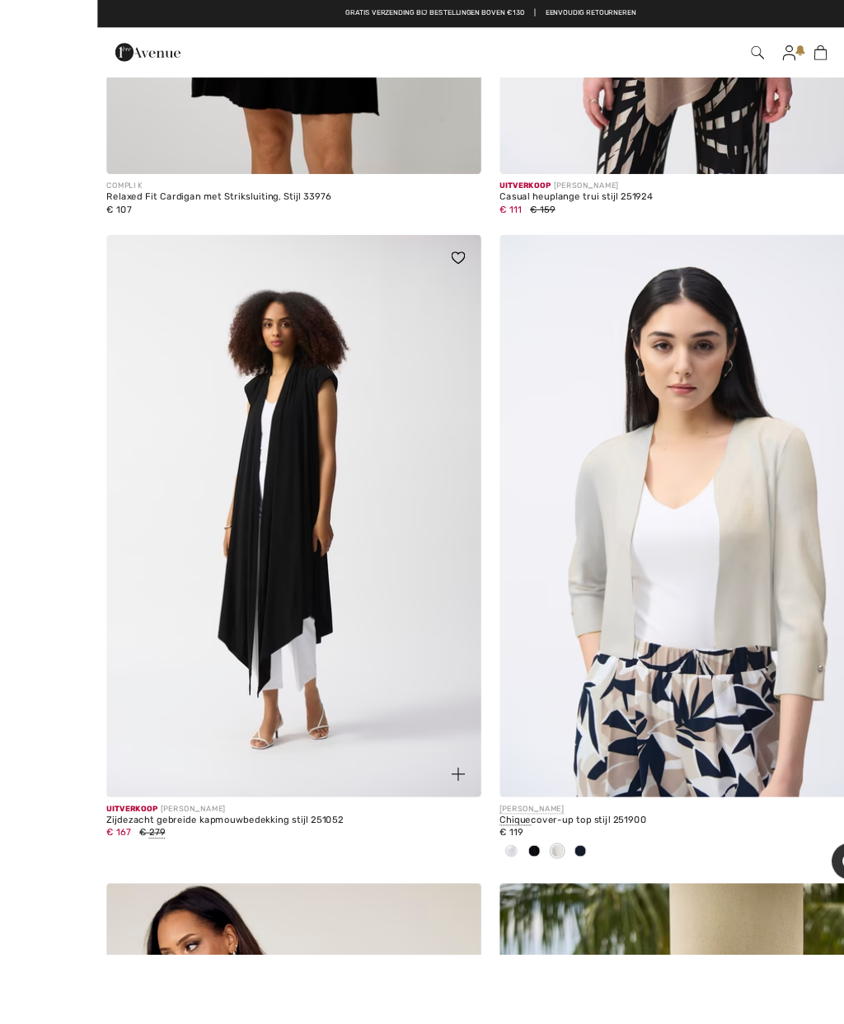
scroll to position [10480, 0]
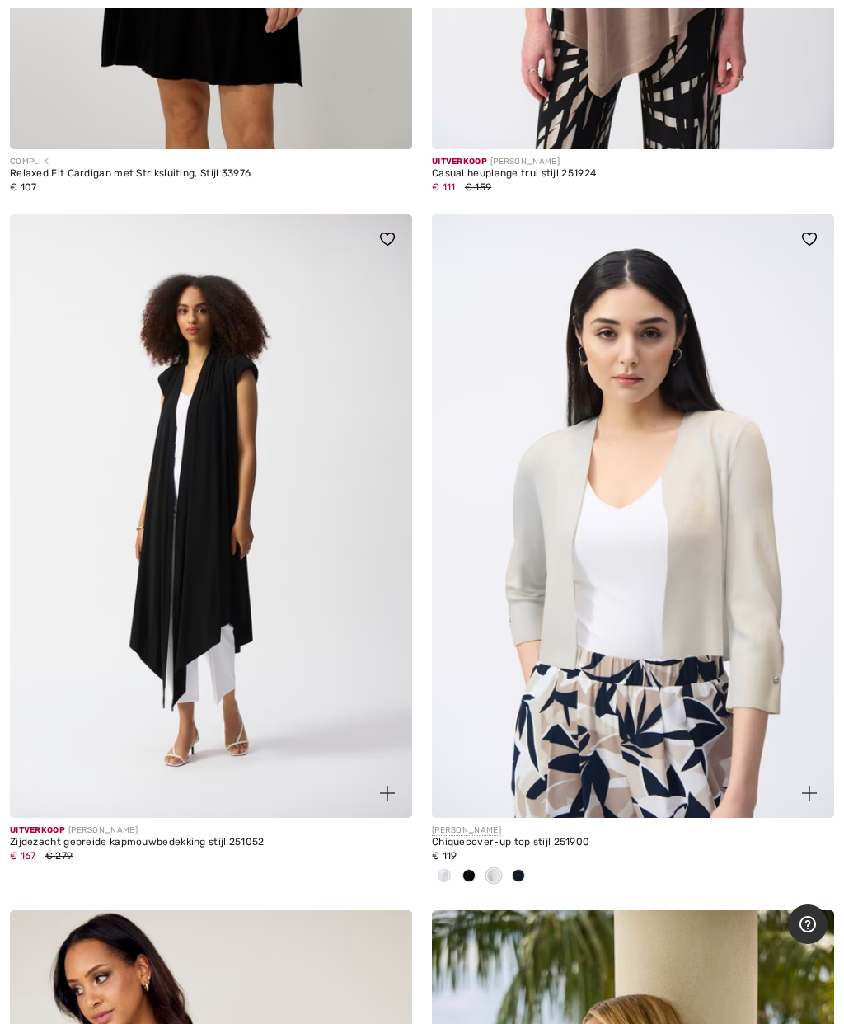
click at [205, 547] on img at bounding box center [211, 515] width 402 height 603
click at [206, 549] on img at bounding box center [211, 515] width 402 height 603
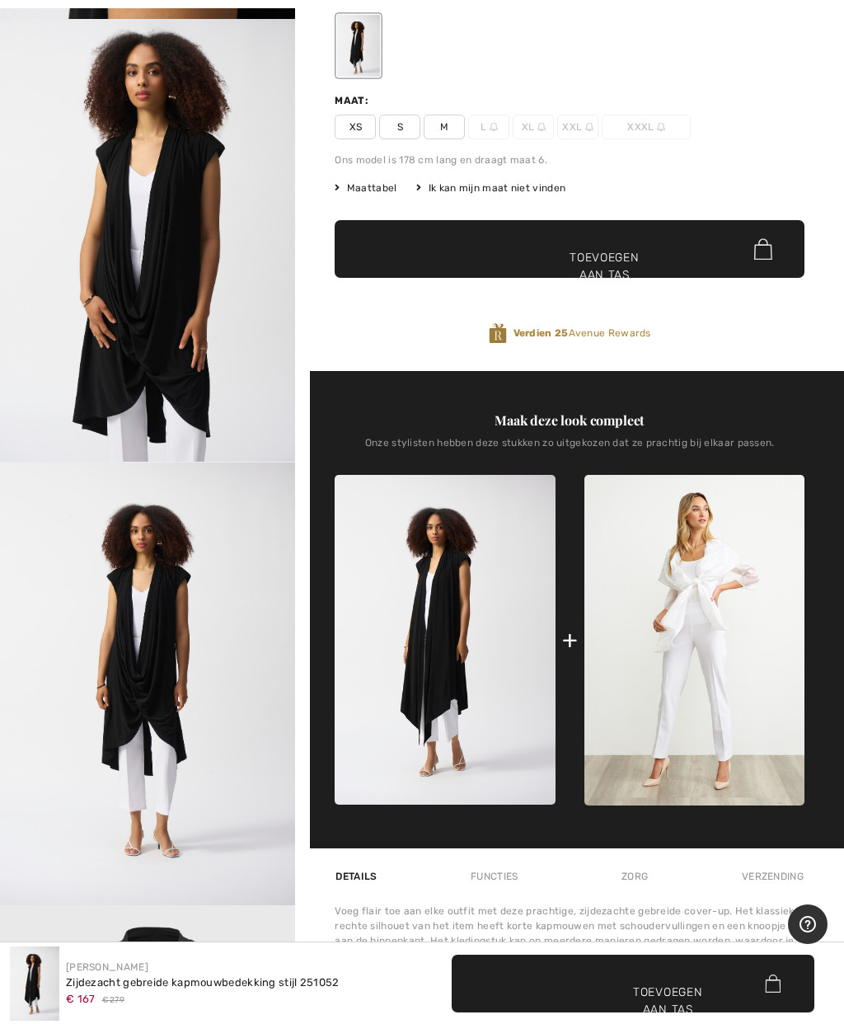
scroll to position [1627, 0]
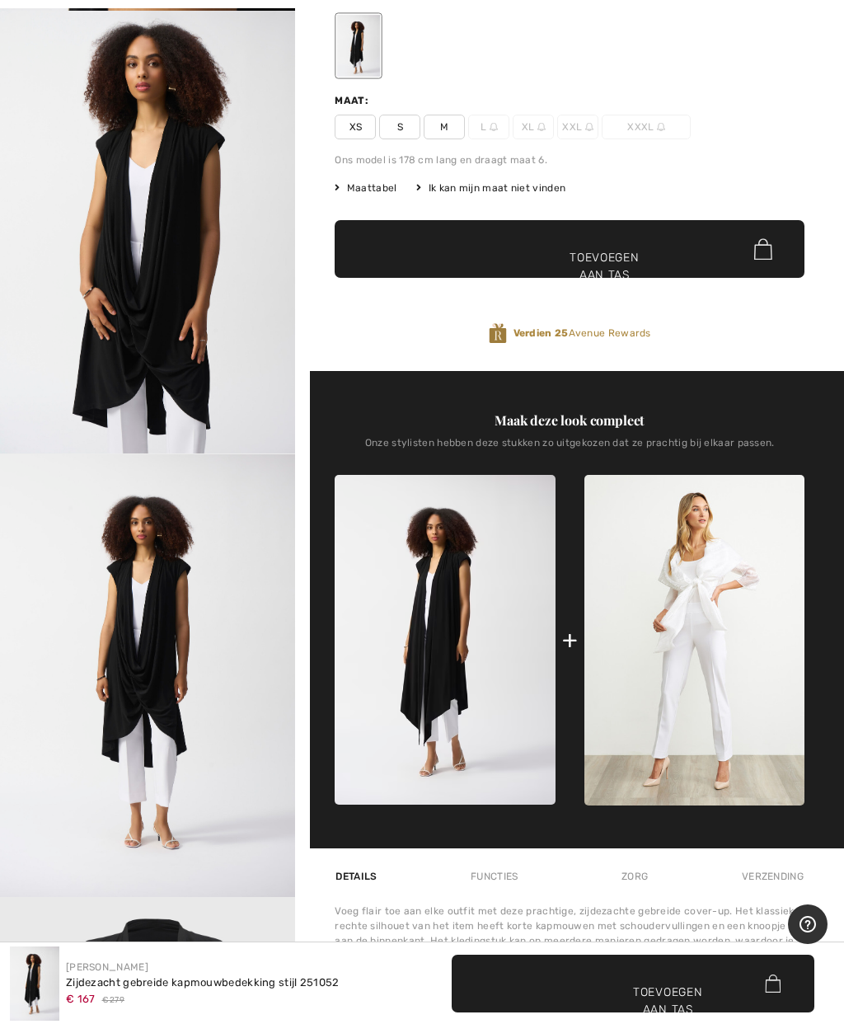
click at [160, 720] on img "5 / 6" at bounding box center [147, 675] width 295 height 443
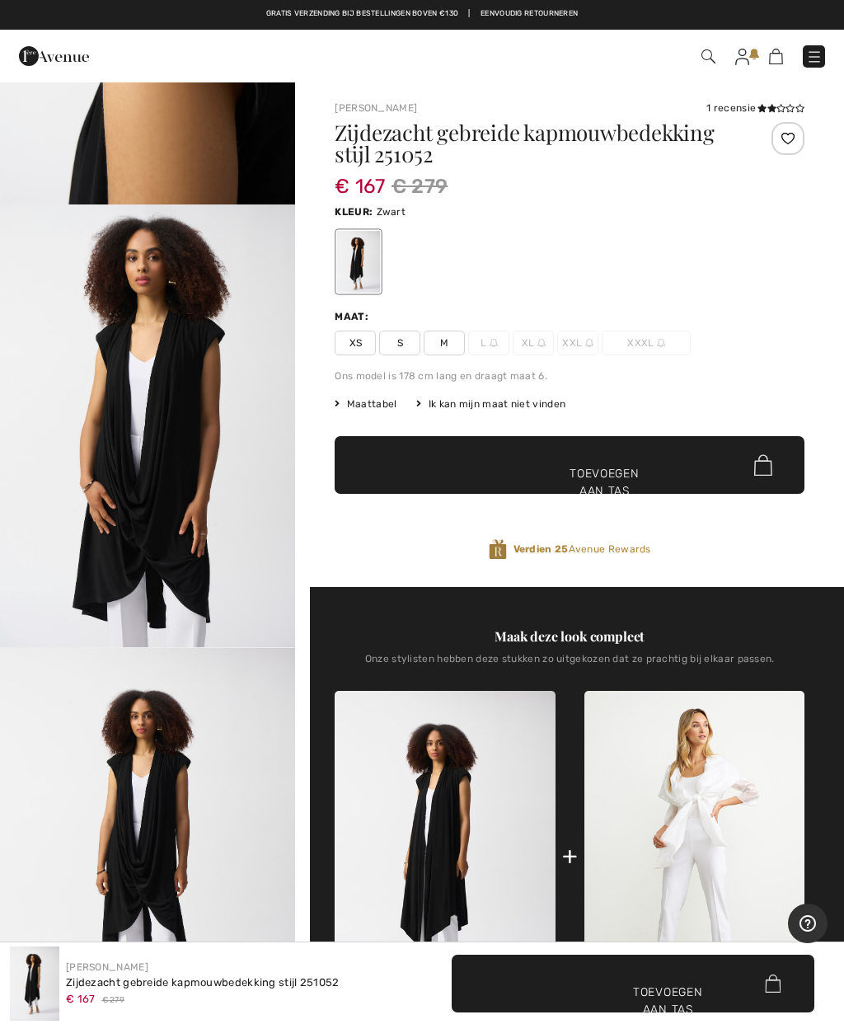
click at [442, 328] on div "Maat: XS S M L XL XXL XXXL" at bounding box center [570, 332] width 470 height 46
click at [437, 330] on div "Maat: XS S M L XL XXL XXXL" at bounding box center [570, 332] width 470 height 46
click at [433, 343] on span "M" at bounding box center [444, 343] width 41 height 25
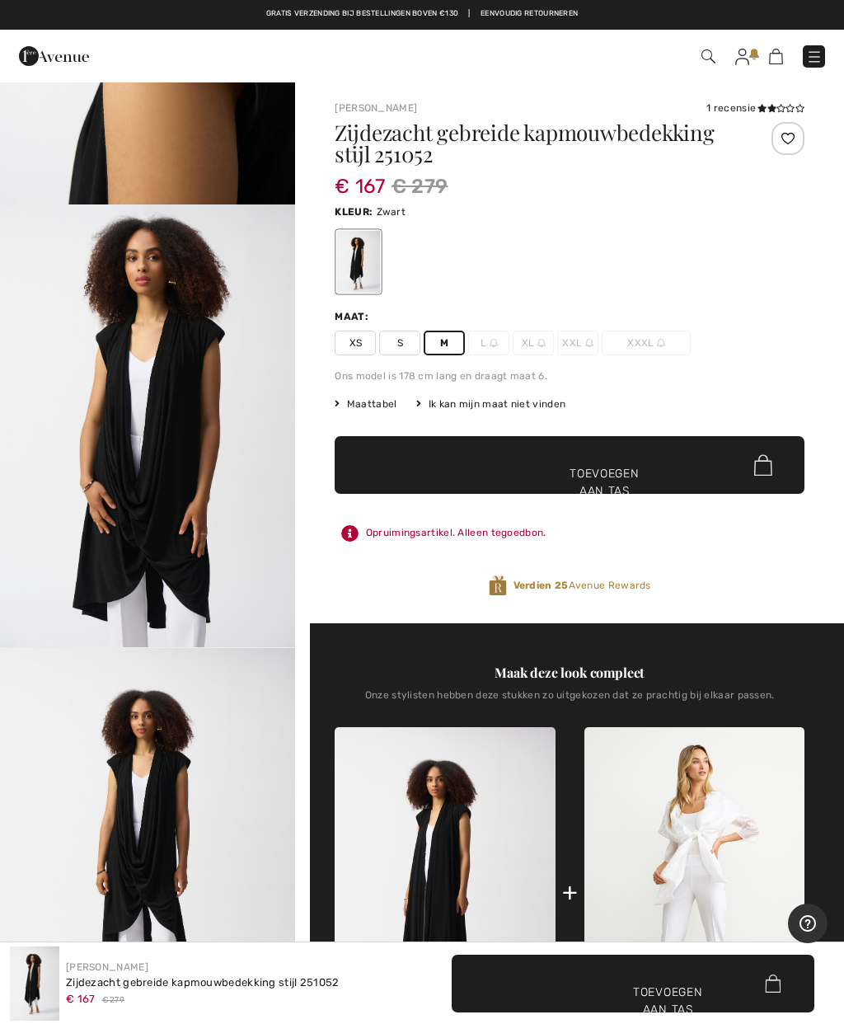
click at [744, 102] on font "1 recensie" at bounding box center [731, 108] width 49 height 12
click at [749, 97] on div "Joseph Ribkoff 1 recensie 1 recensie Zijdezacht gebreide kapmouwbedekking stijl…" at bounding box center [569, 825] width 549 height 1488
click at [765, 96] on div "Joseph Ribkoff 1 recensie 1 recensie Zijdezacht gebreide kapmouwbedekking stijl…" at bounding box center [569, 825] width 549 height 1488
click at [752, 99] on div "Joseph Ribkoff 1 recensie 1 recensie Zijdezacht gebreide kapmouwbedekking stijl…" at bounding box center [569, 825] width 549 height 1488
click at [783, 93] on div "Joseph Ribkoff 1 recensie 1 recensie Zijdezacht gebreide kapmouwbedekking stijl…" at bounding box center [569, 825] width 549 height 1488
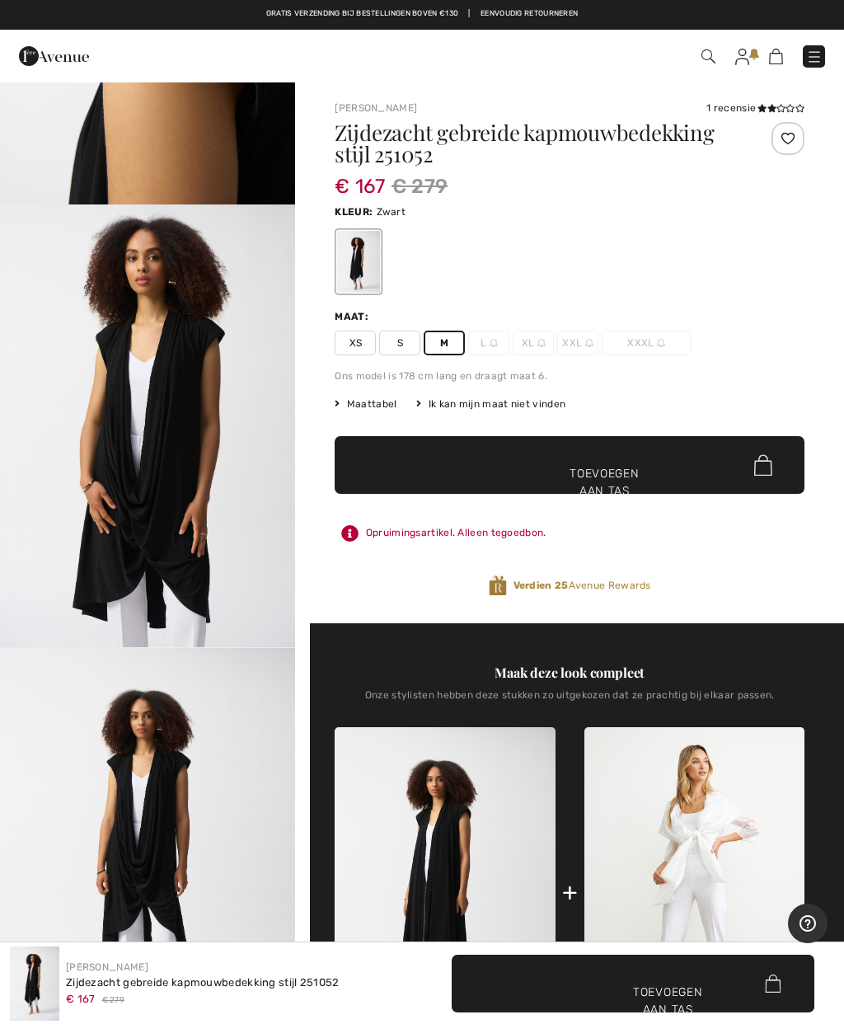
click at [740, 104] on font "1 recensie" at bounding box center [731, 108] width 49 height 12
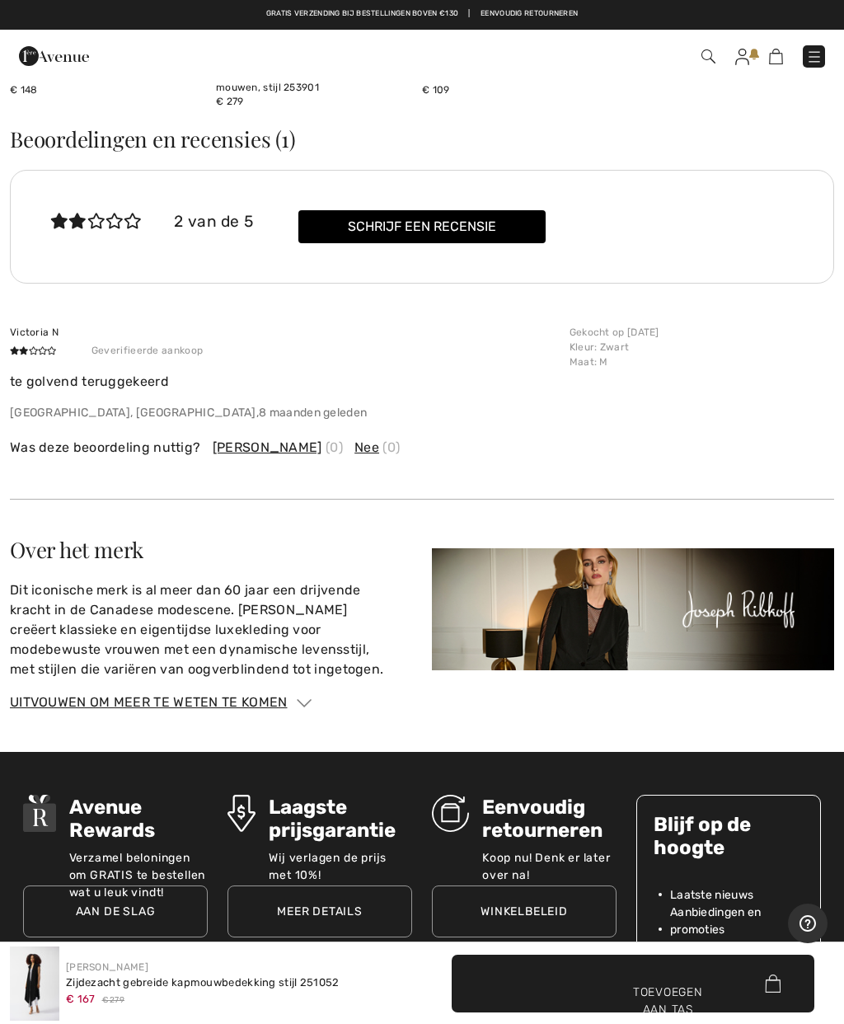
scroll to position [2625, 0]
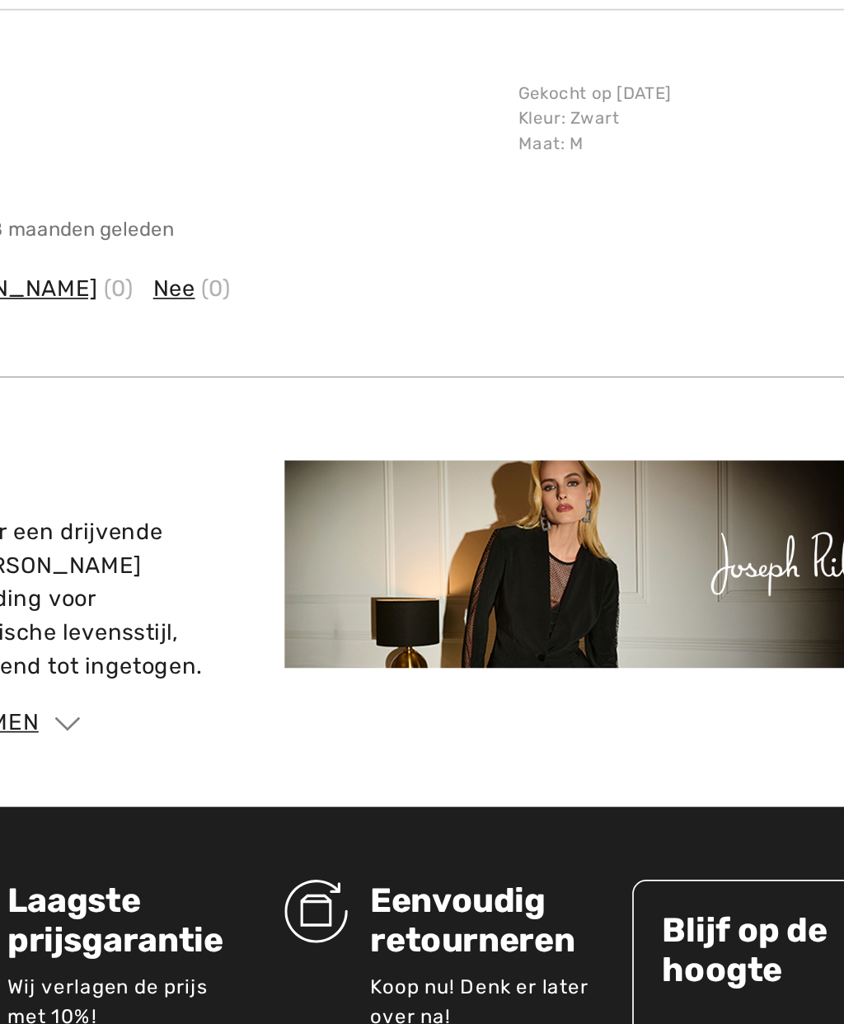
click at [432, 517] on img at bounding box center [633, 578] width 402 height 122
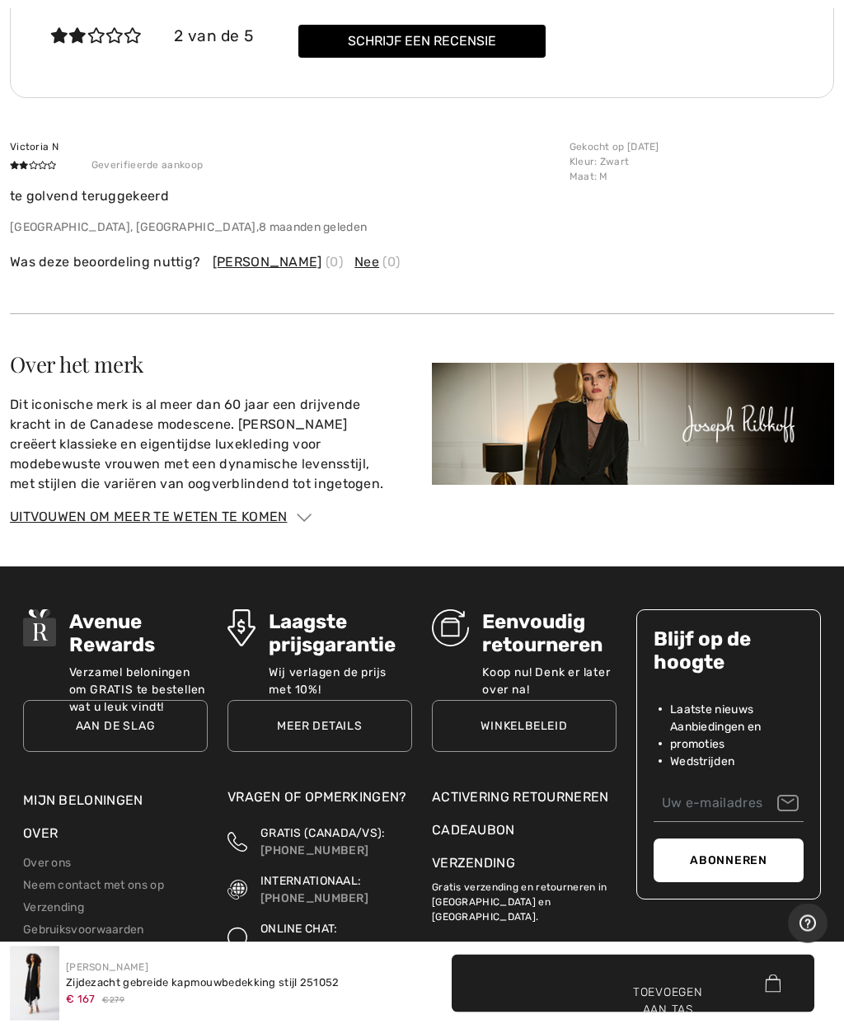
scroll to position [2783, 0]
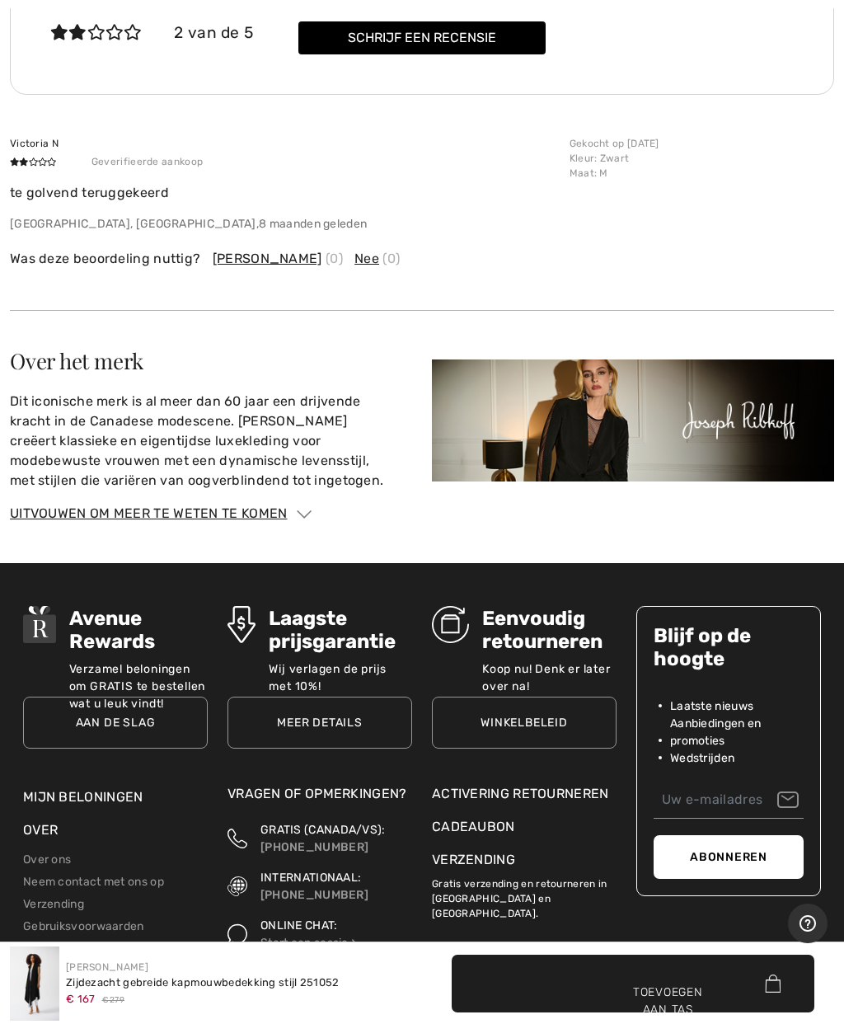
click at [291, 510] on div "Uitvouwen om meer te weten te komen" at bounding box center [422, 514] width 824 height 20
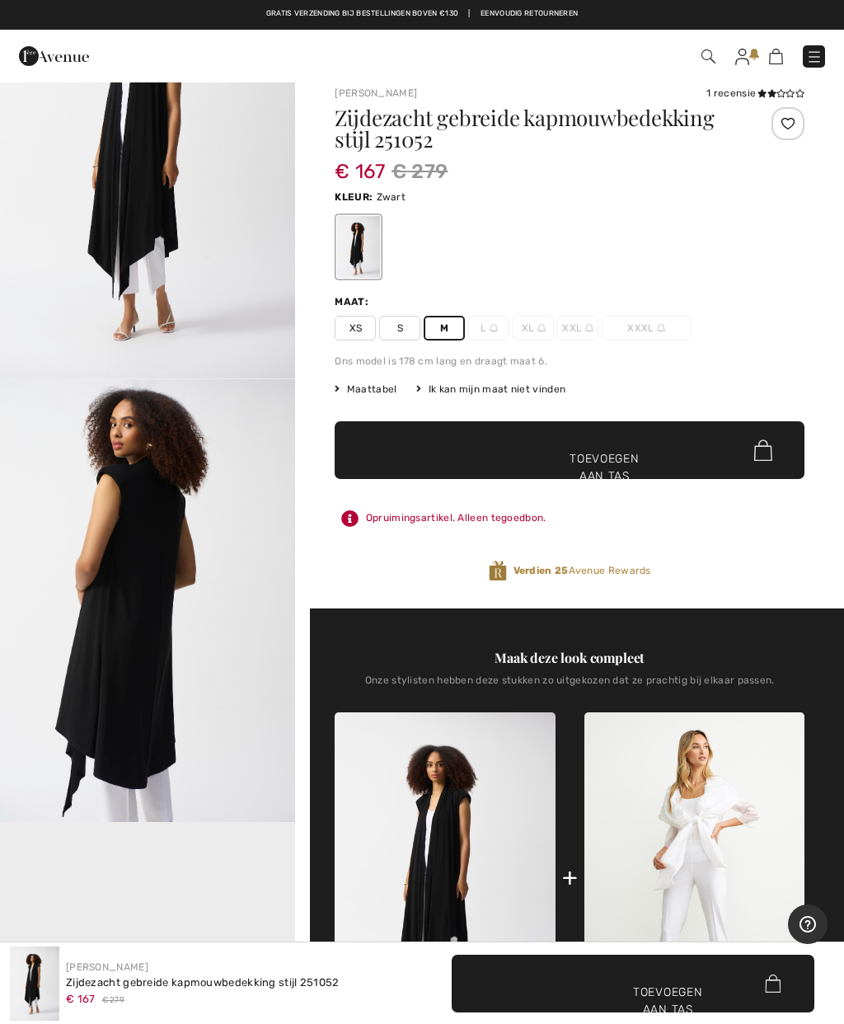
scroll to position [14, 0]
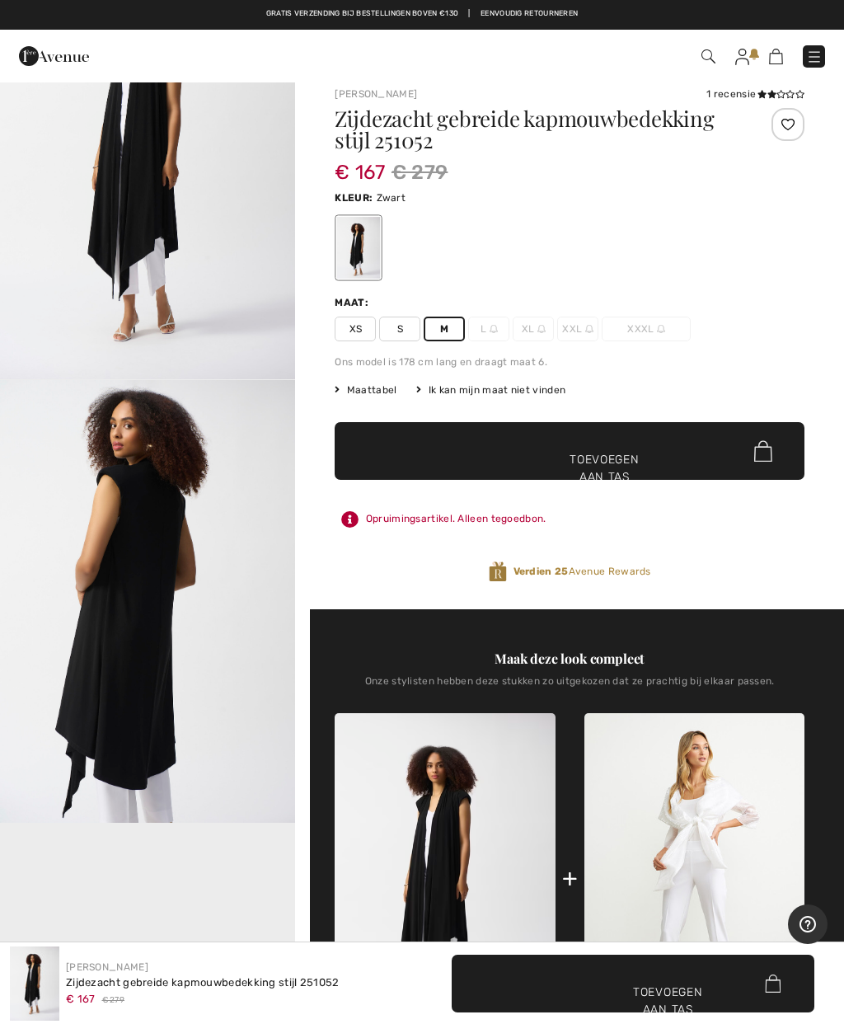
click at [625, 444] on span "✔ Toegevoegd aan tas Toevoegen aan tas" at bounding box center [570, 451] width 470 height 58
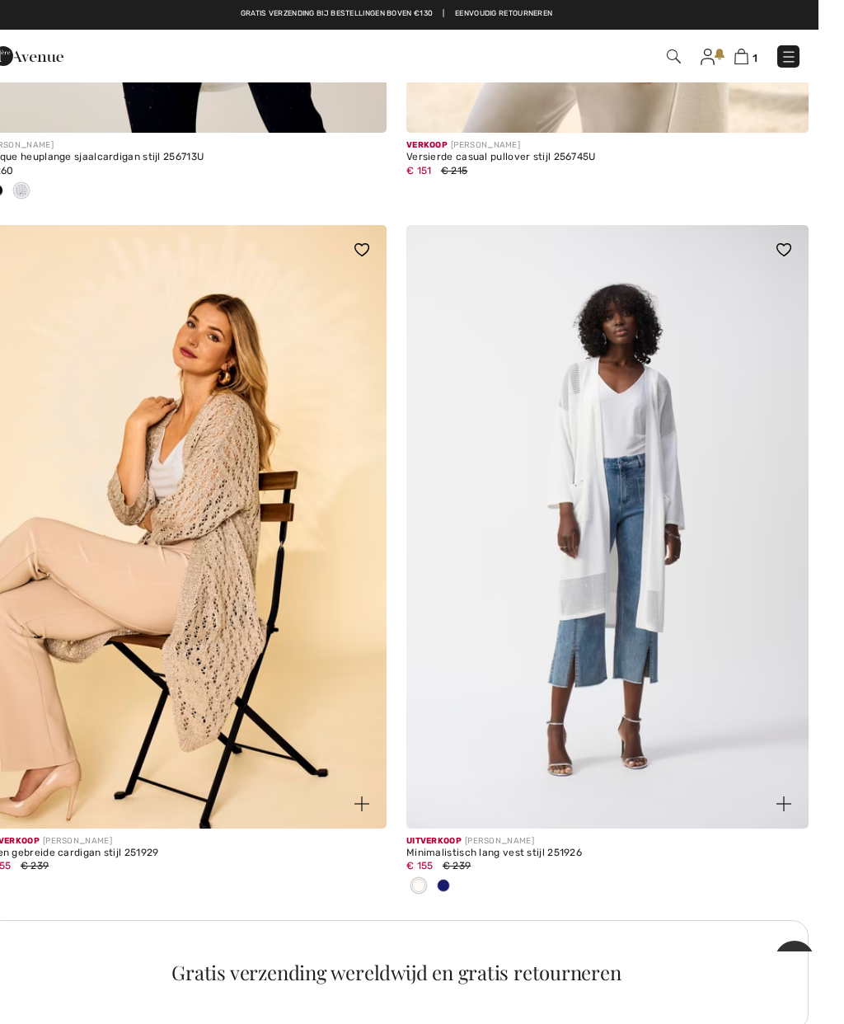
scroll to position [11894, 0]
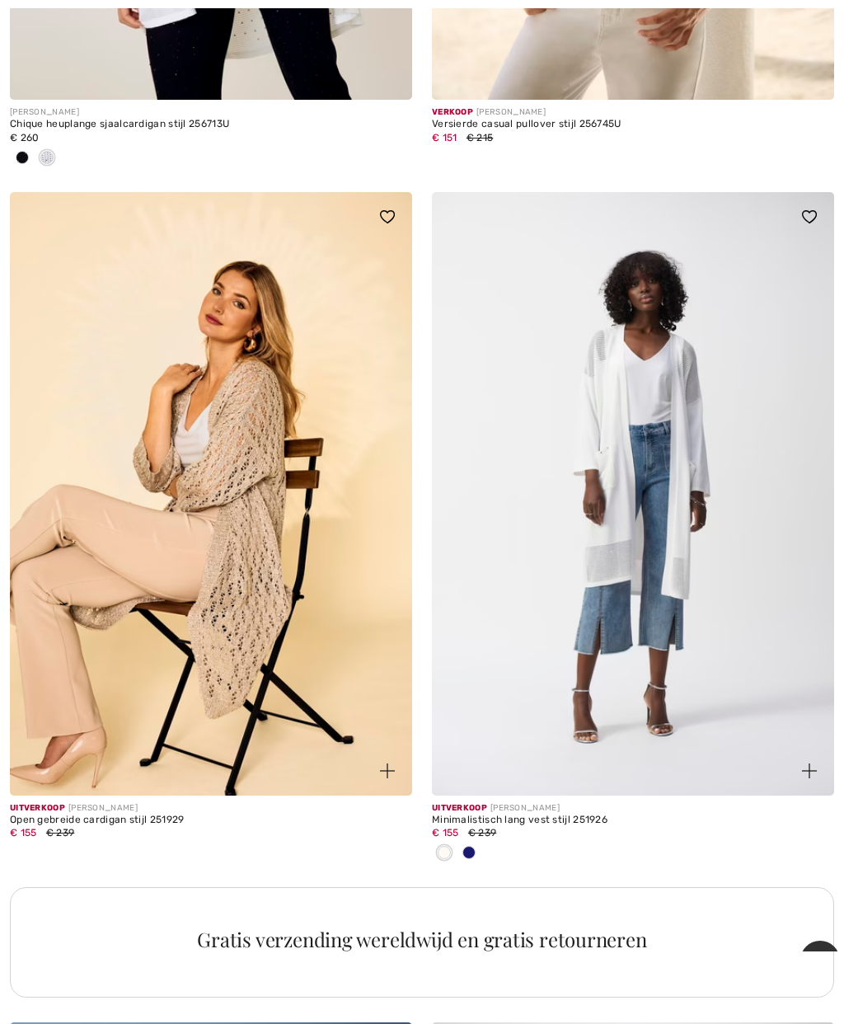
click at [466, 846] on span at bounding box center [469, 852] width 13 height 13
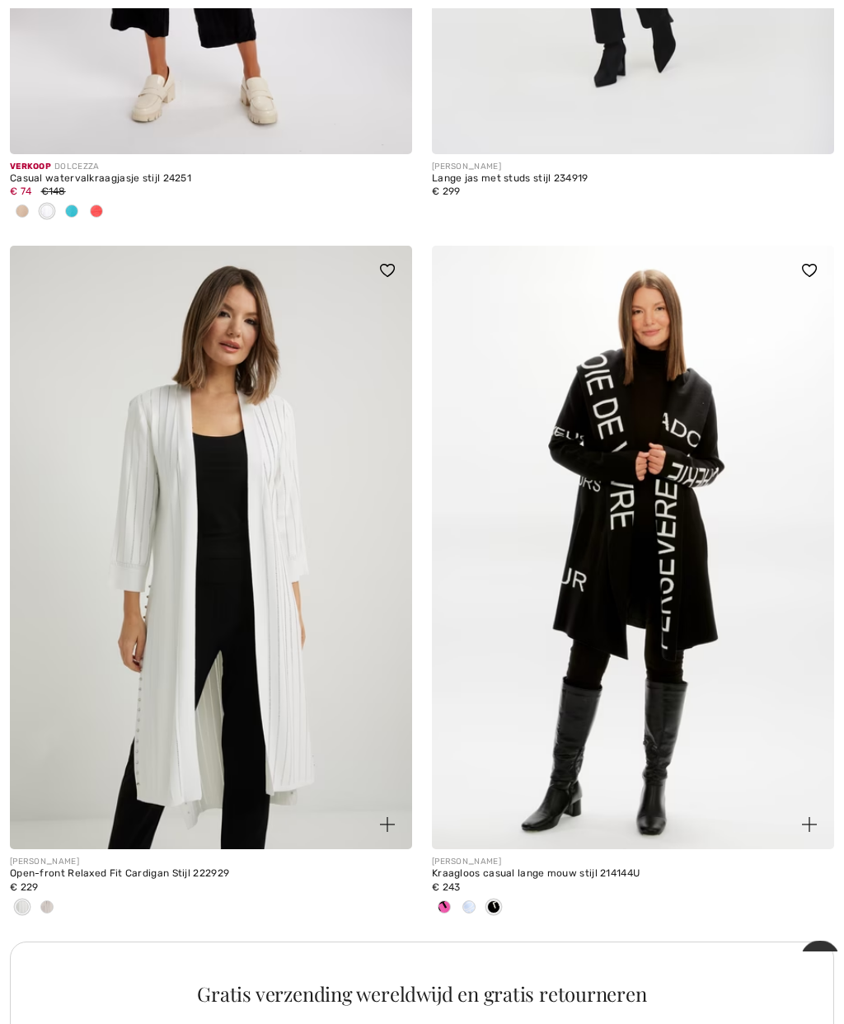
scroll to position [16094, 0]
click at [49, 900] on span at bounding box center [46, 906] width 13 height 13
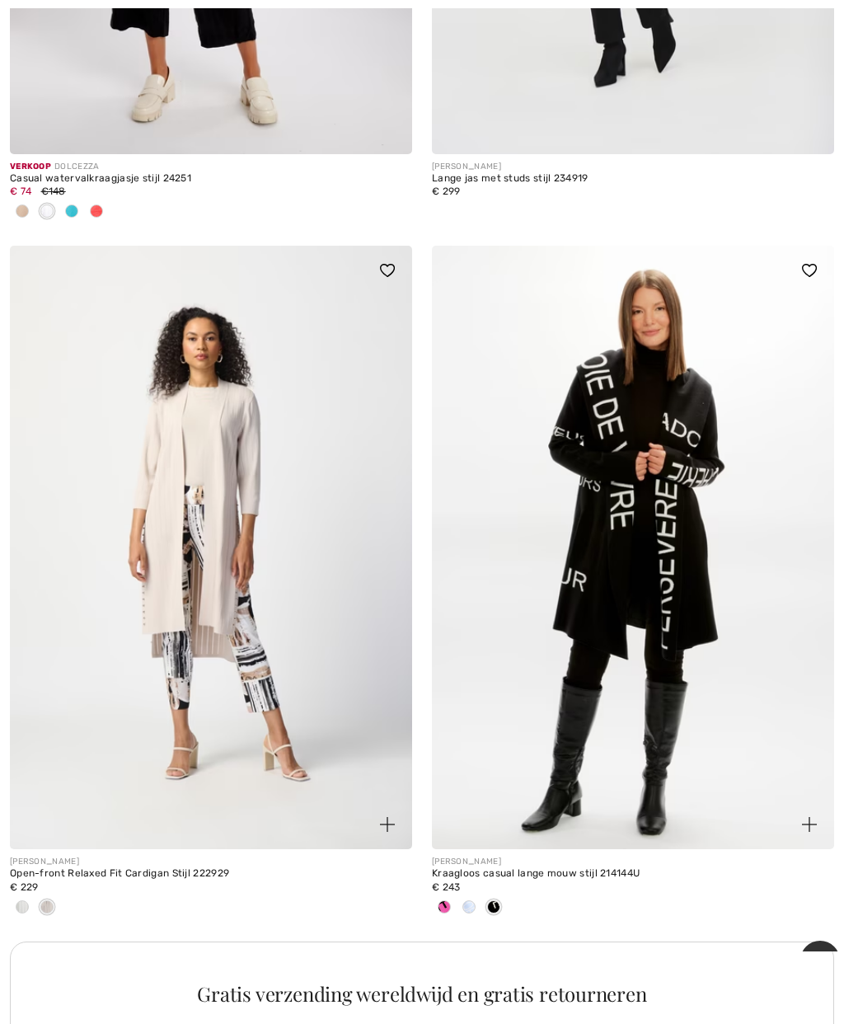
click at [12, 895] on div at bounding box center [22, 908] width 25 height 27
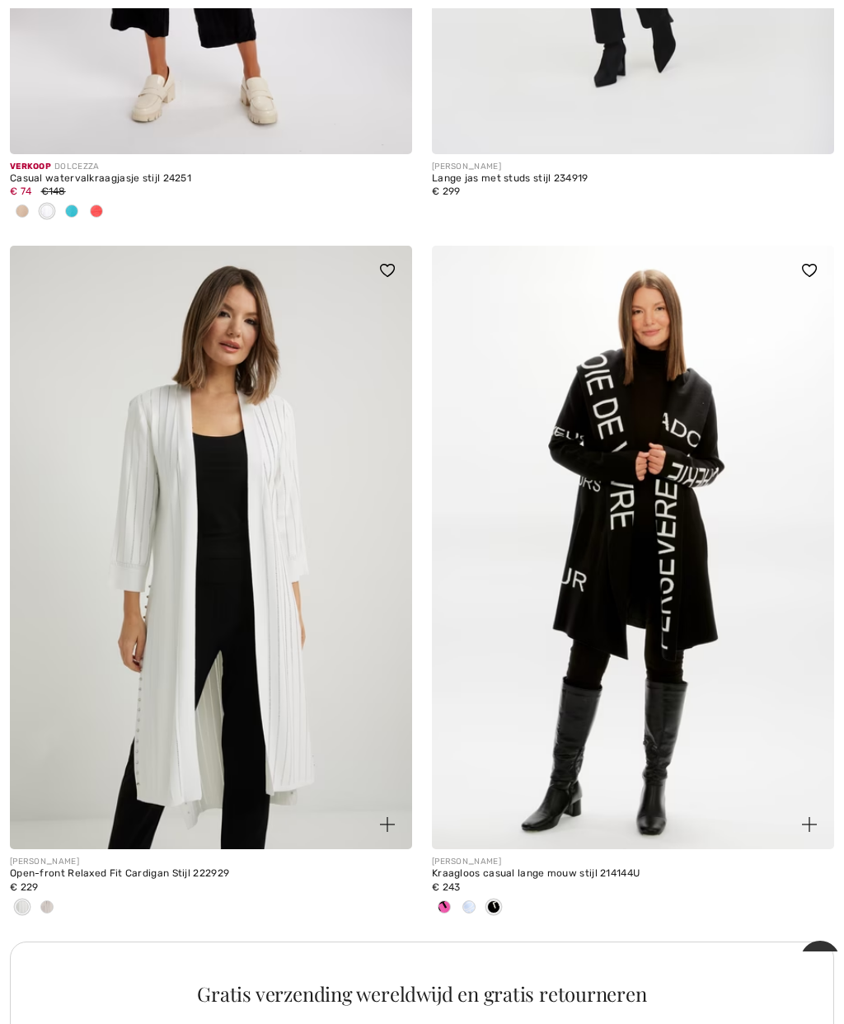
click at [256, 657] on img at bounding box center [211, 547] width 402 height 603
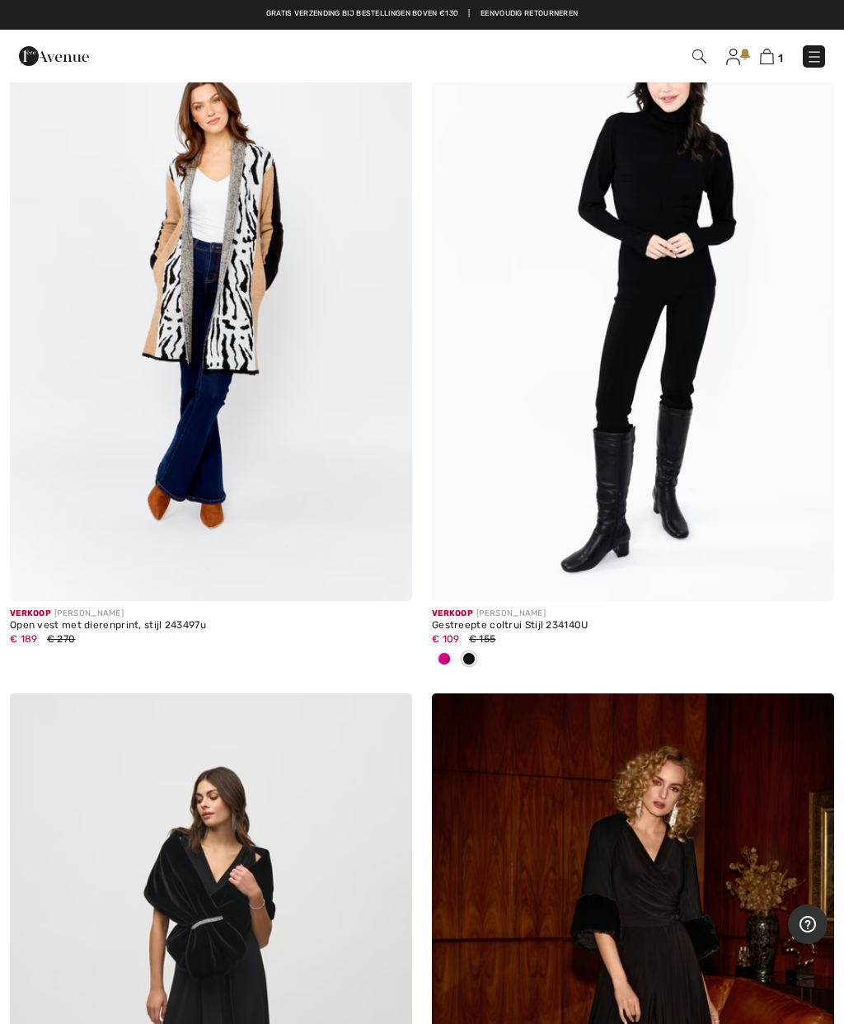
scroll to position [13578, 0]
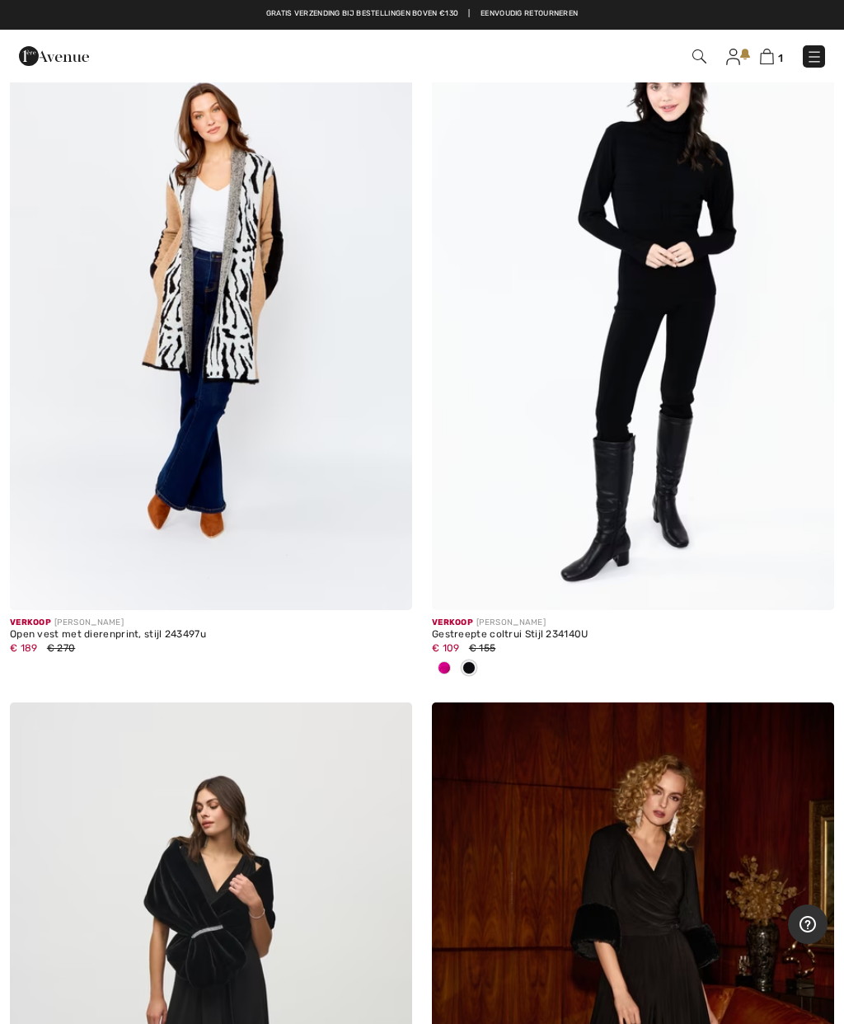
click at [763, 51] on img at bounding box center [767, 57] width 14 height 16
click at [728, 58] on img at bounding box center [733, 57] width 14 height 16
click at [777, 47] on link "1" at bounding box center [771, 56] width 23 height 20
click at [763, 51] on img at bounding box center [767, 57] width 14 height 16
click at [765, 54] on img at bounding box center [767, 57] width 14 height 16
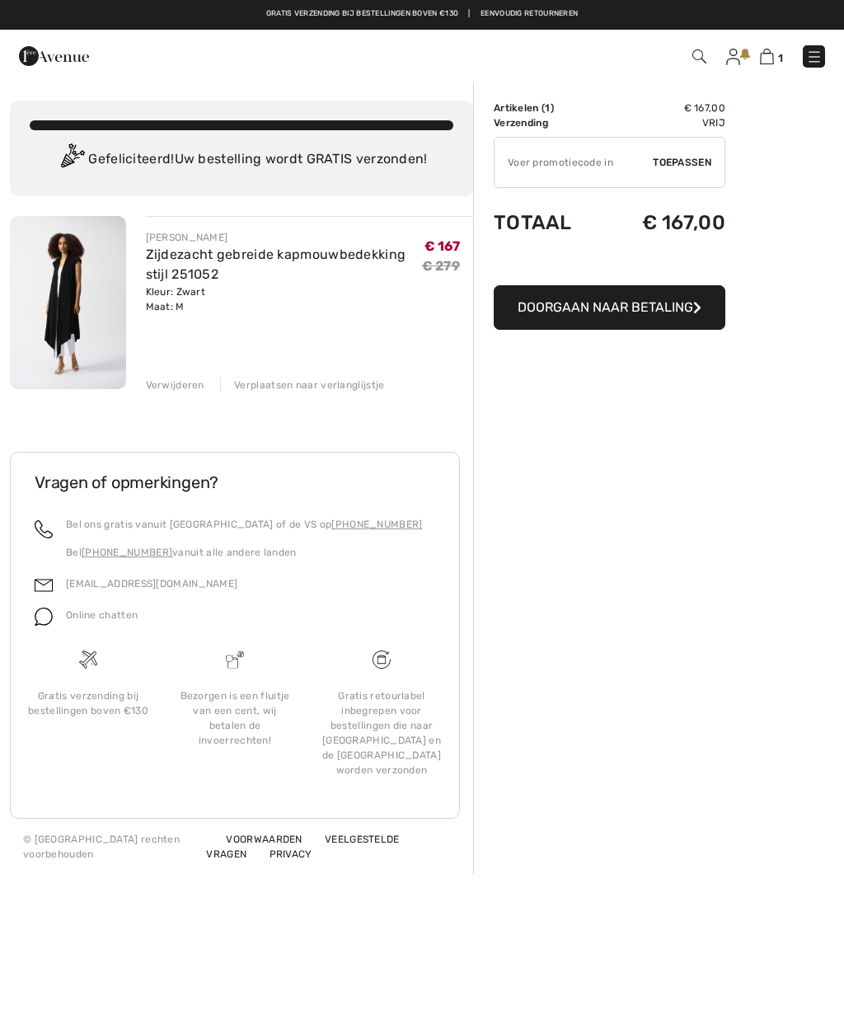
click at [732, 460] on div "Order Summary Details Artikelen ( 1 ) € 167,00 Promo code € 0.00 Verzending Vri…" at bounding box center [658, 478] width 371 height 794
click at [743, 446] on div "Order Summary Details Artikelen ( 1 ) € 167,00 Promo code € 0.00 Verzending Vri…" at bounding box center [658, 478] width 371 height 794
click at [693, 302] on icon "button" at bounding box center [697, 307] width 8 height 13
click at [340, 143] on div "Gefeliciteerd! Uw bestelling wordt GRATIS verzonden!" at bounding box center [242, 159] width 424 height 33
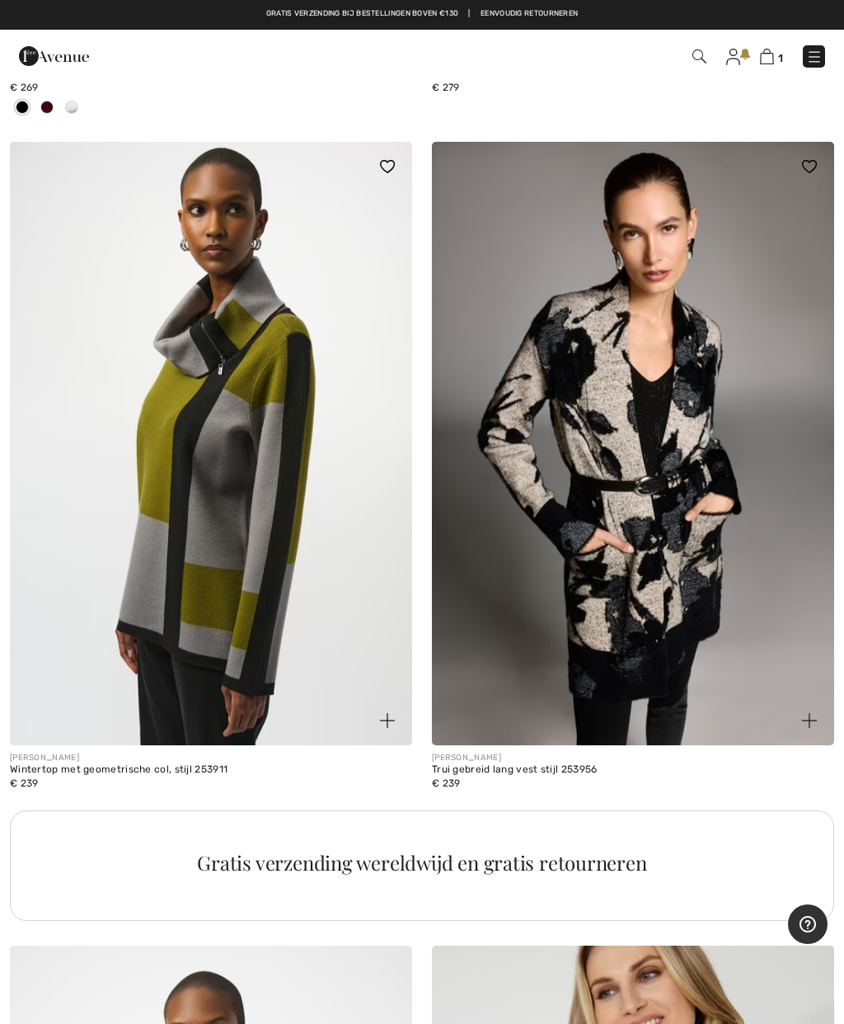
scroll to position [16266, 0]
